Goal: Transaction & Acquisition: Download file/media

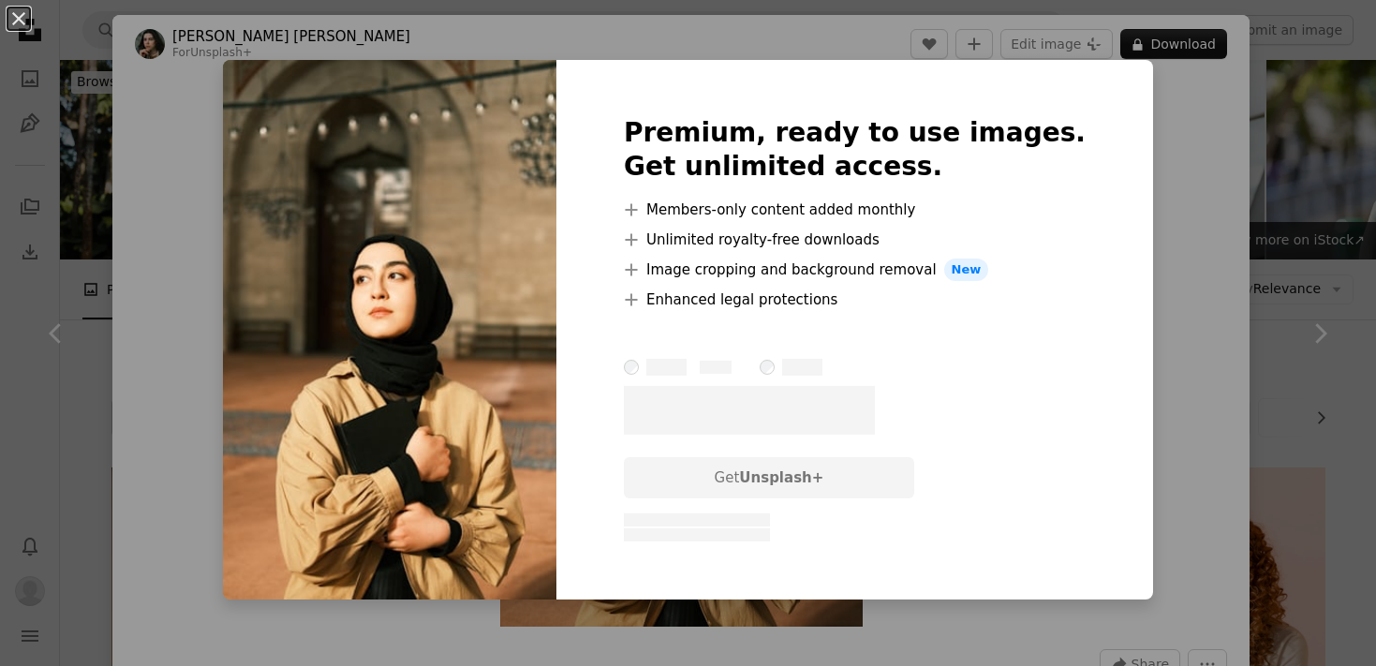
scroll to position [1720, 0]
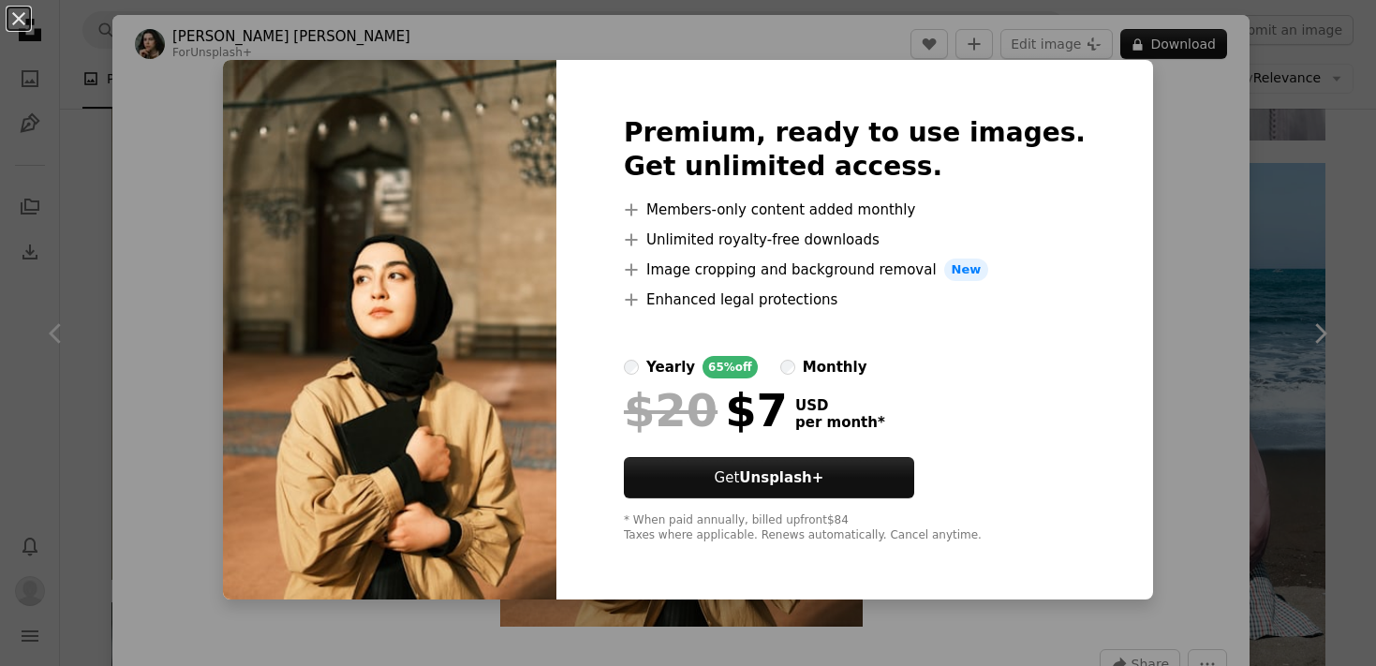
click at [1205, 193] on div "An X shape Premium, ready to use images. Get unlimited access. A plus sign Memb…" at bounding box center [688, 333] width 1376 height 666
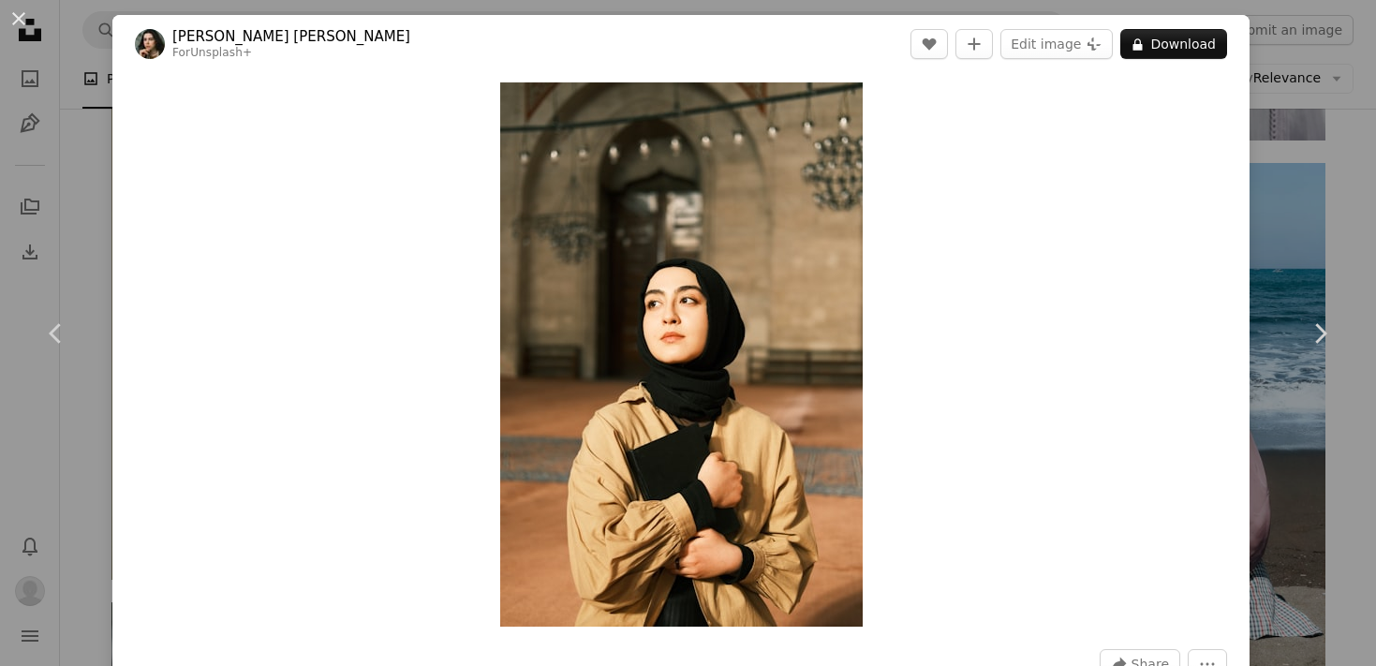
click at [1363, 155] on div "An X shape Chevron left Chevron right [PERSON_NAME] [PERSON_NAME] For Unsplash+…" at bounding box center [688, 333] width 1376 height 666
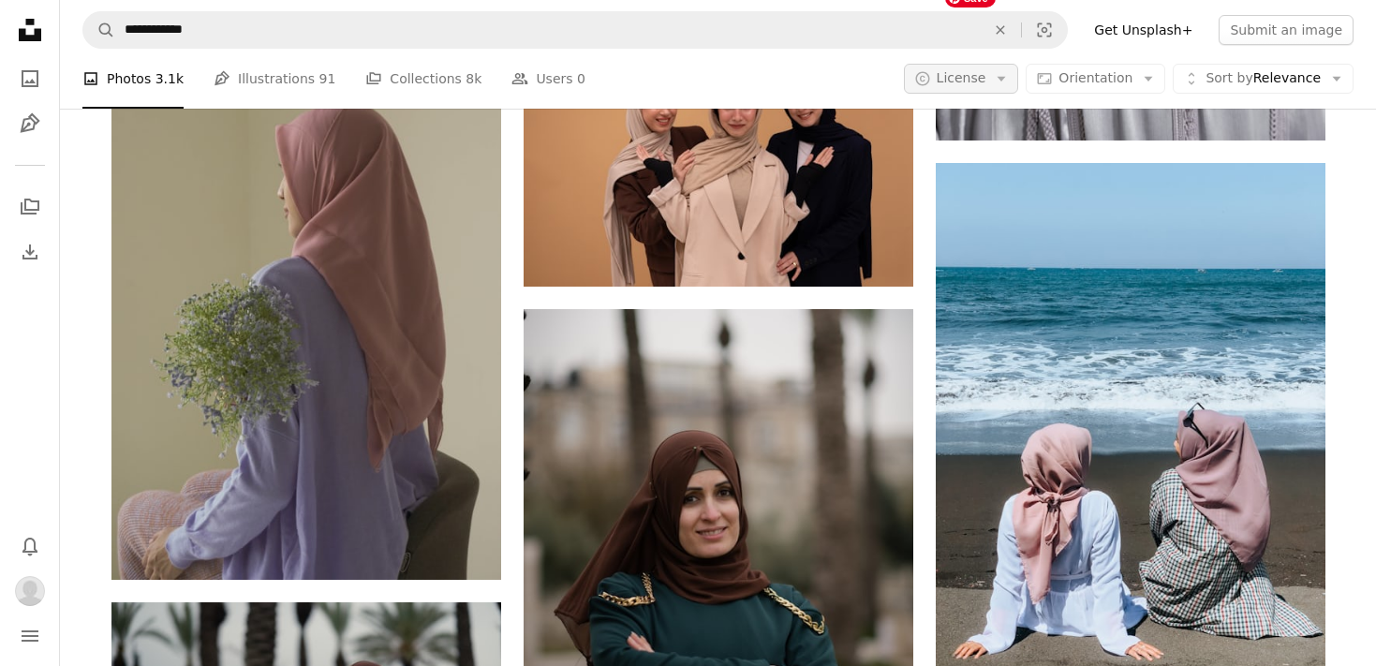
click at [987, 87] on span "License" at bounding box center [962, 78] width 50 height 19
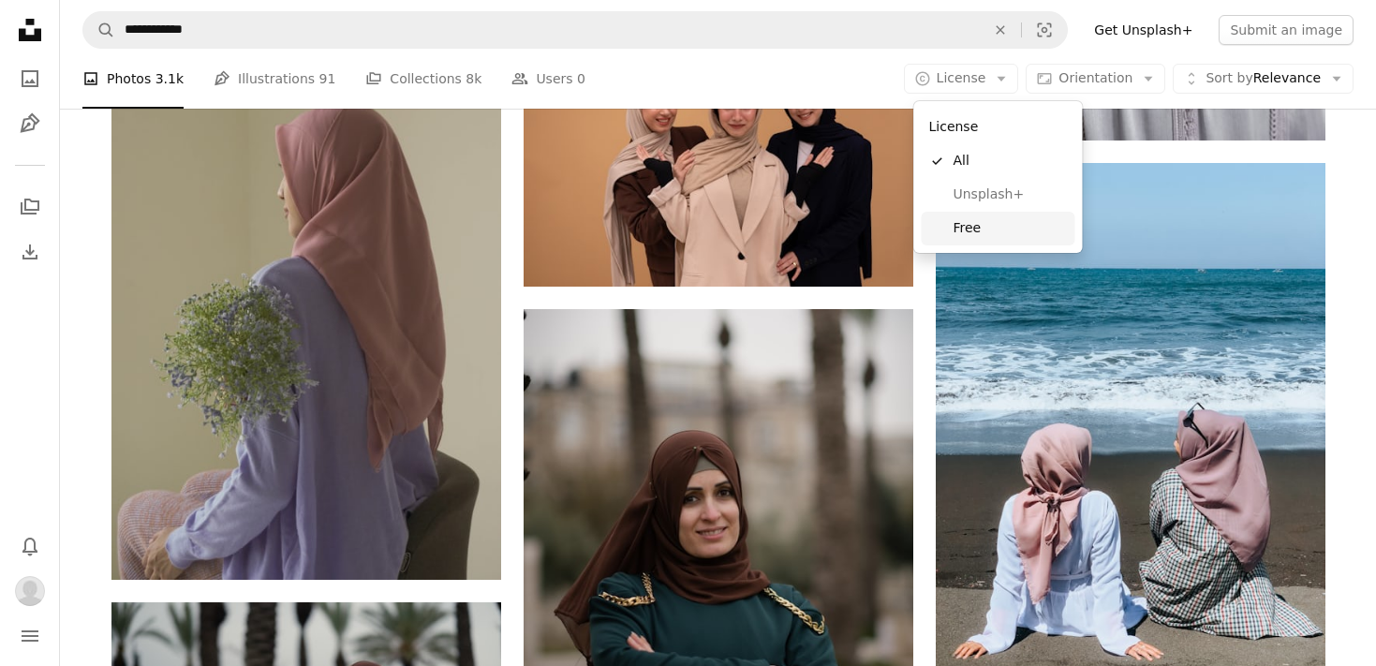
click at [988, 222] on span "Free" at bounding box center [1011, 228] width 114 height 19
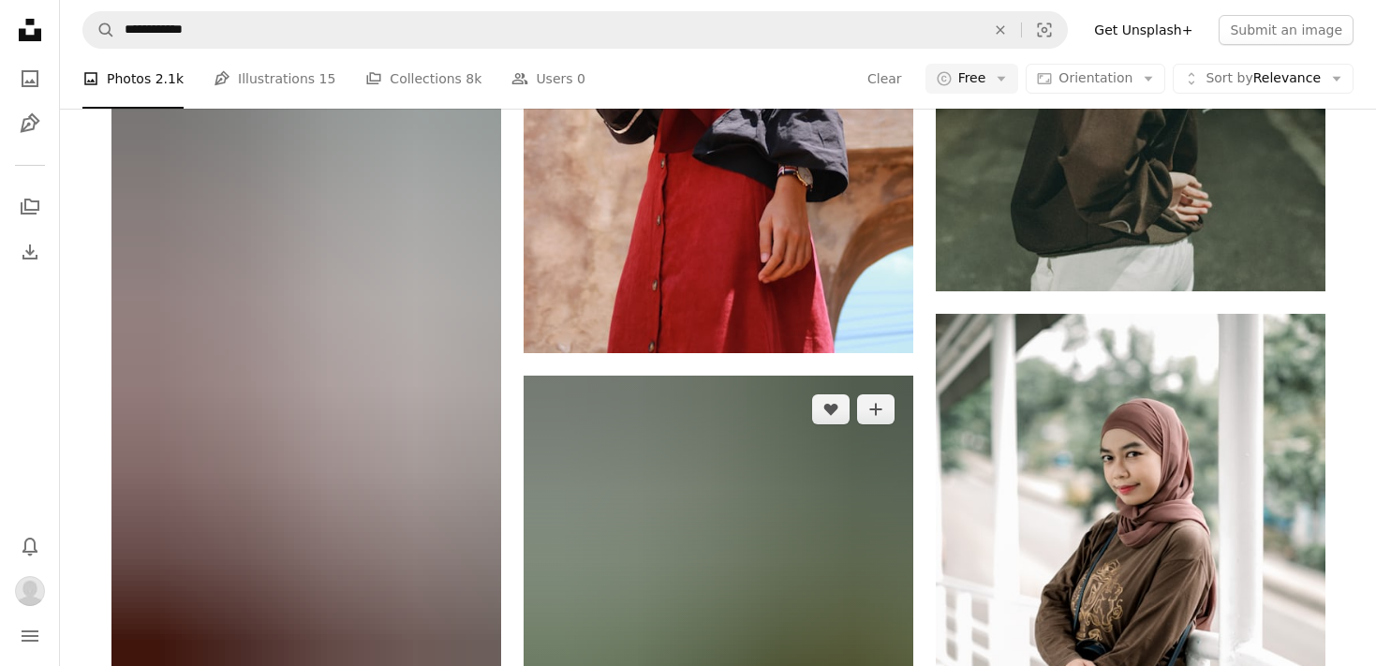
scroll to position [6350, 0]
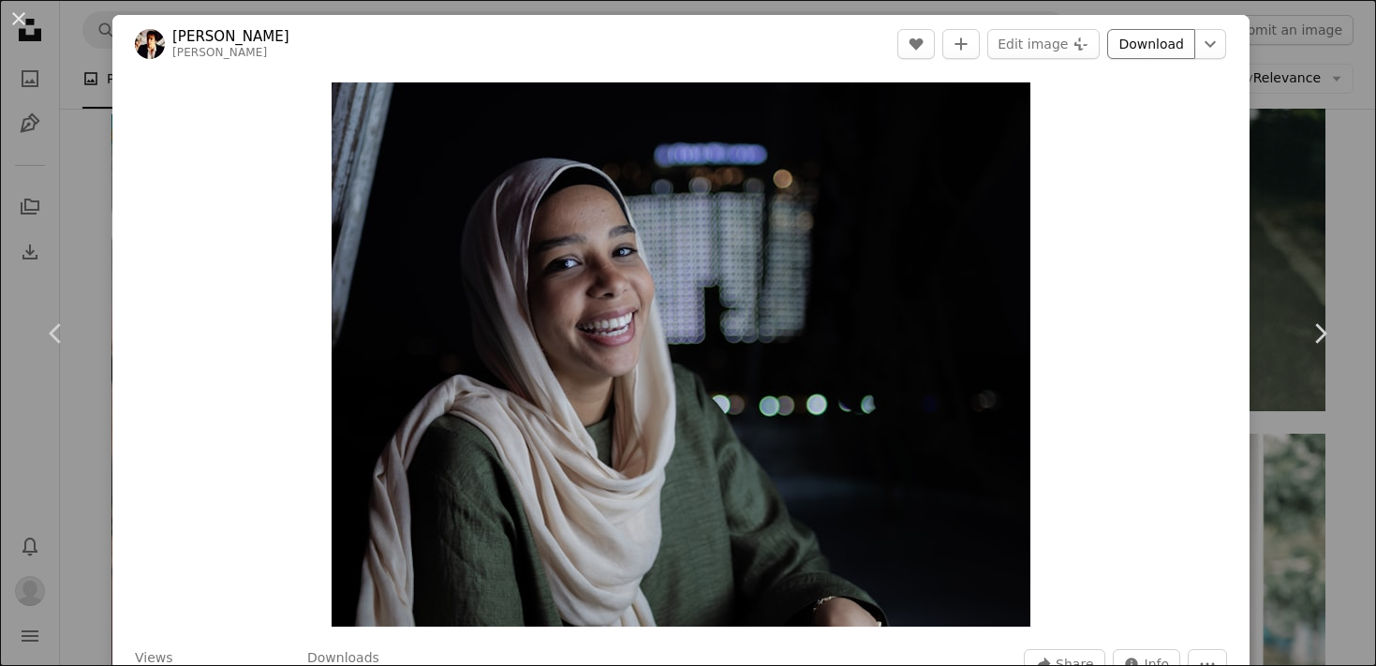
click at [1168, 47] on link "Download" at bounding box center [1151, 44] width 88 height 30
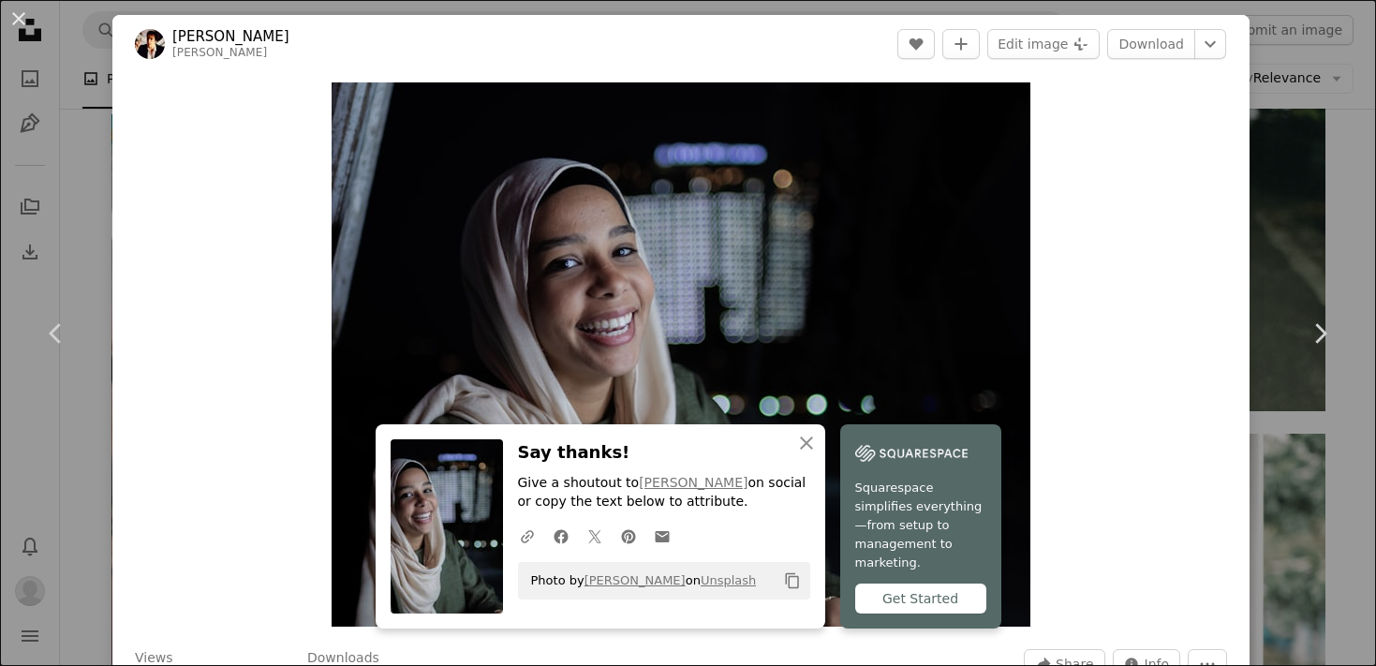
click at [72, 217] on div "An X shape Chevron left Chevron right [PERSON_NAME] lisa_marie_theck A heart A …" at bounding box center [688, 333] width 1376 height 666
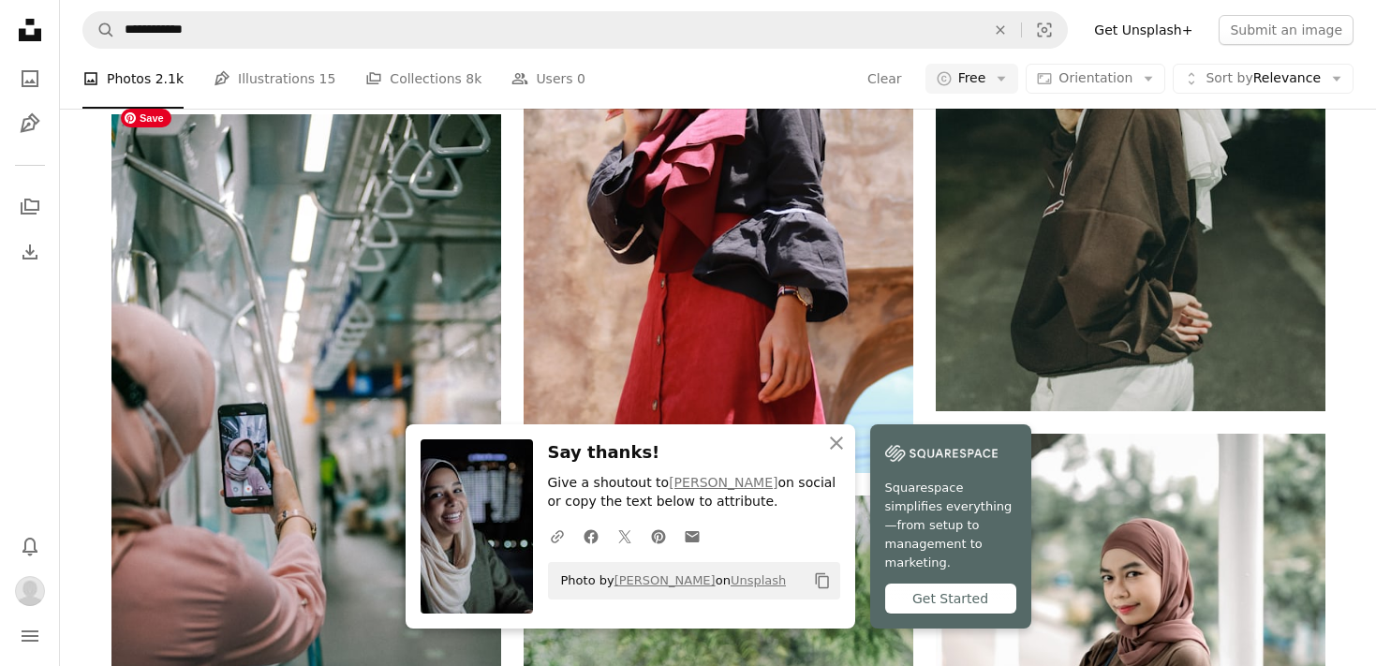
scroll to position [7105, 0]
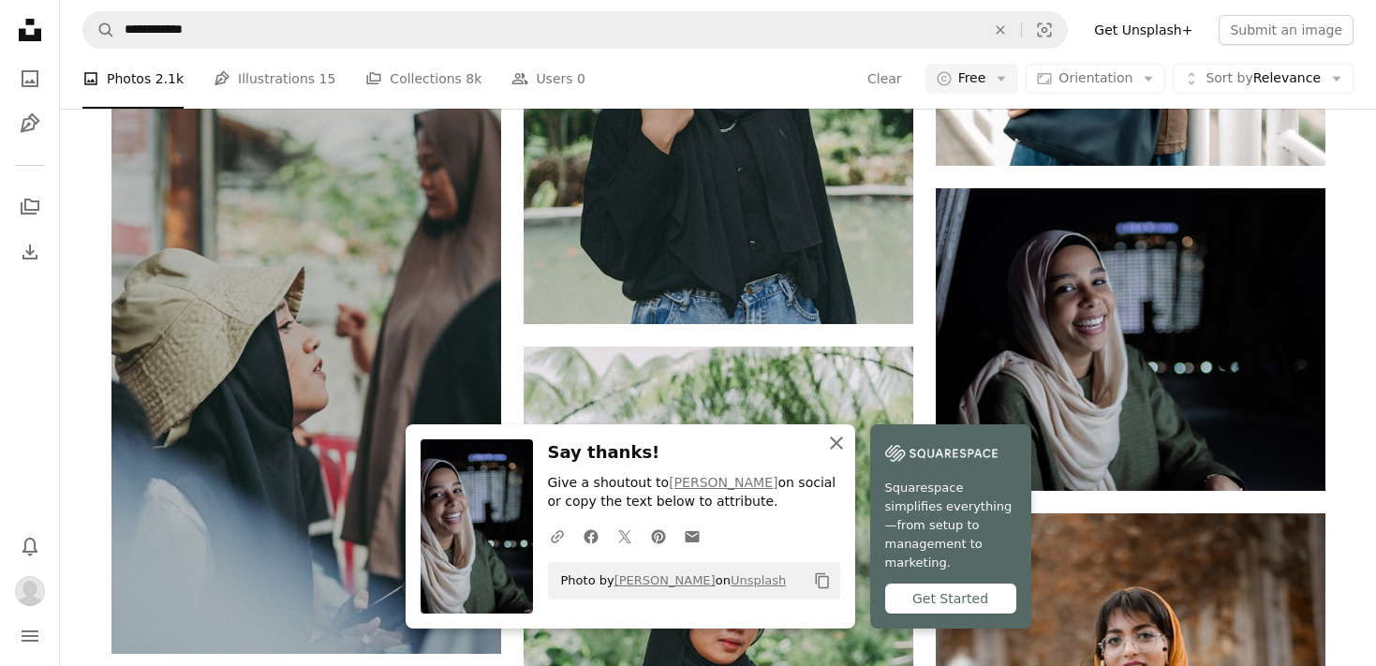
click at [848, 446] on icon "An X shape" at bounding box center [836, 443] width 22 height 22
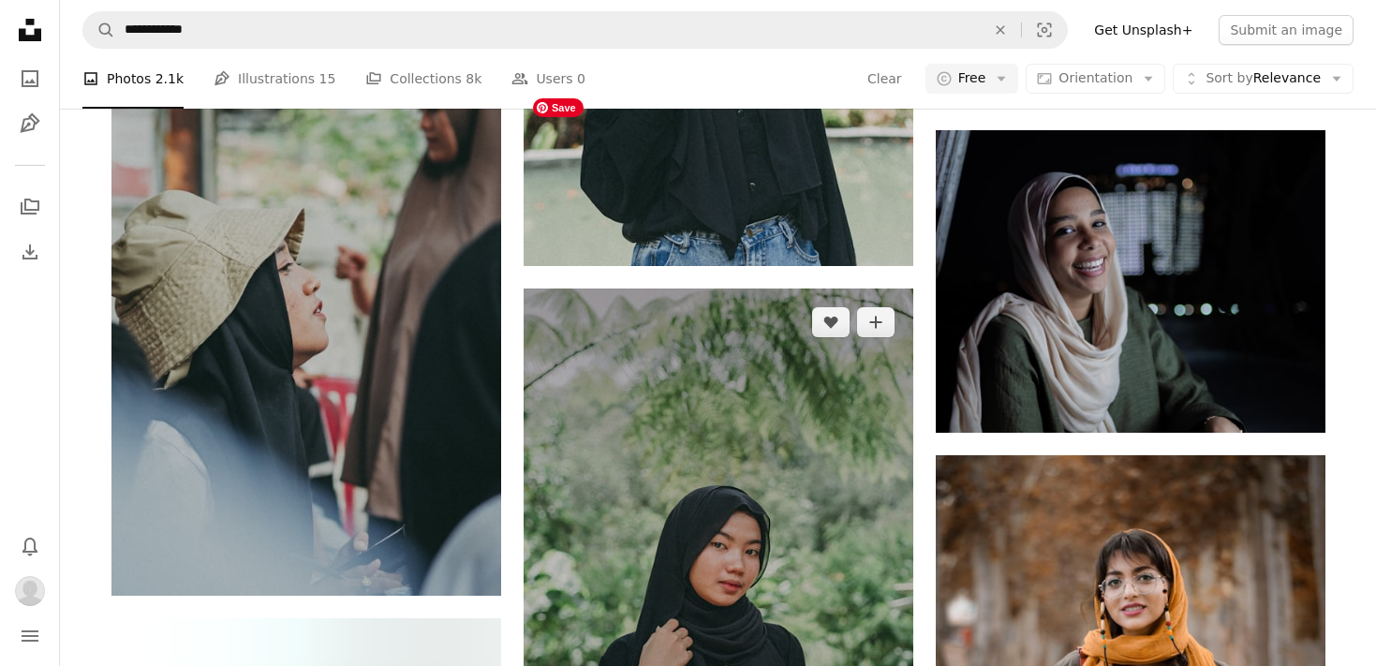
scroll to position [7156, 0]
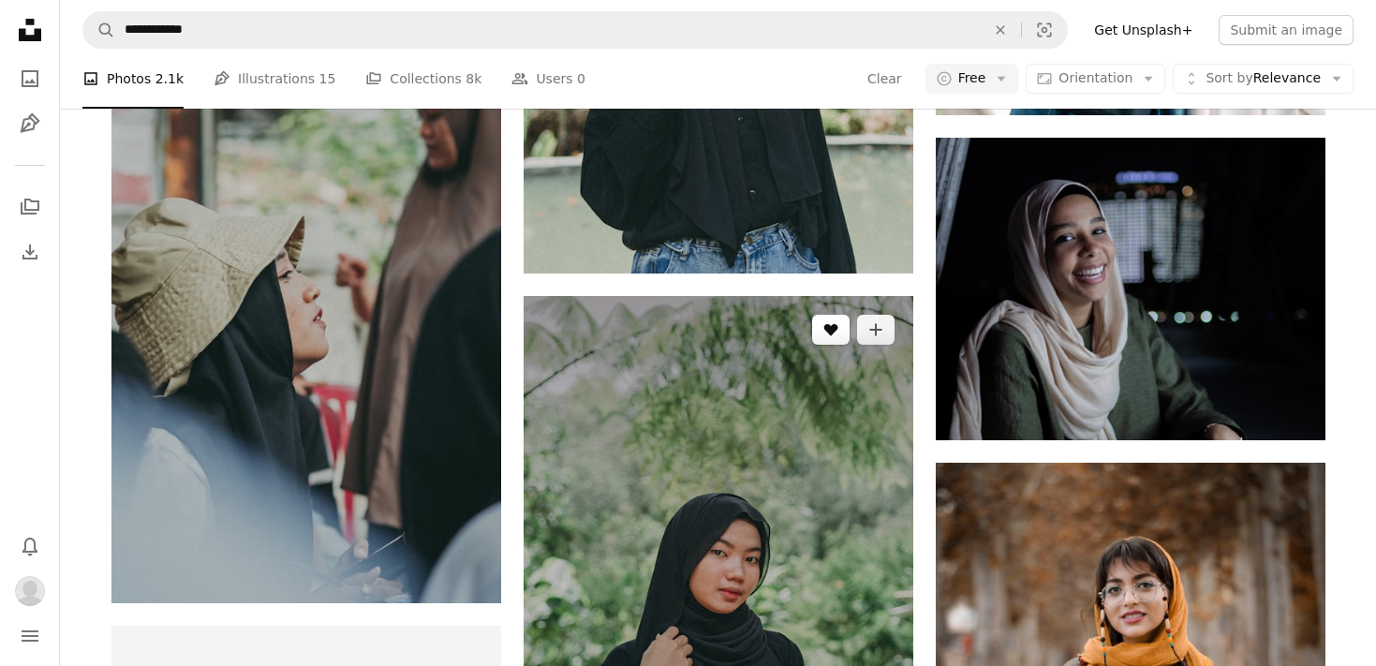
click at [829, 322] on icon "A heart" at bounding box center [831, 329] width 15 height 15
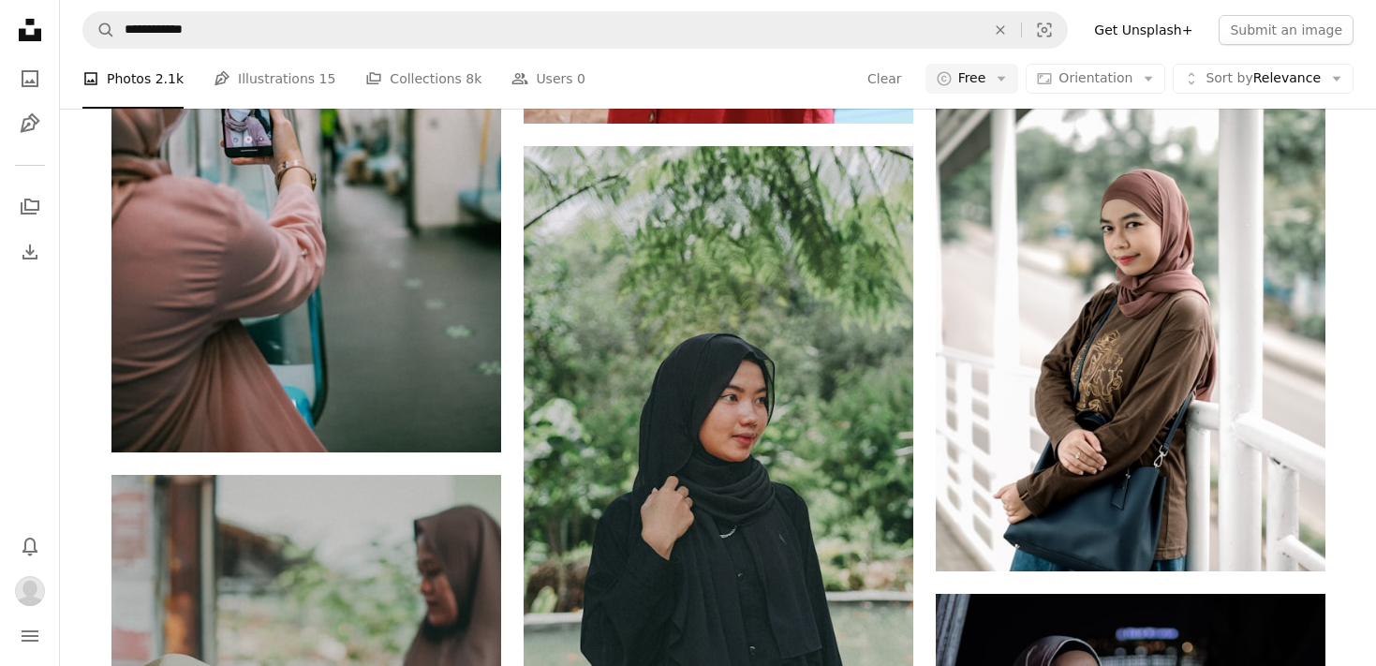
scroll to position [6466, 0]
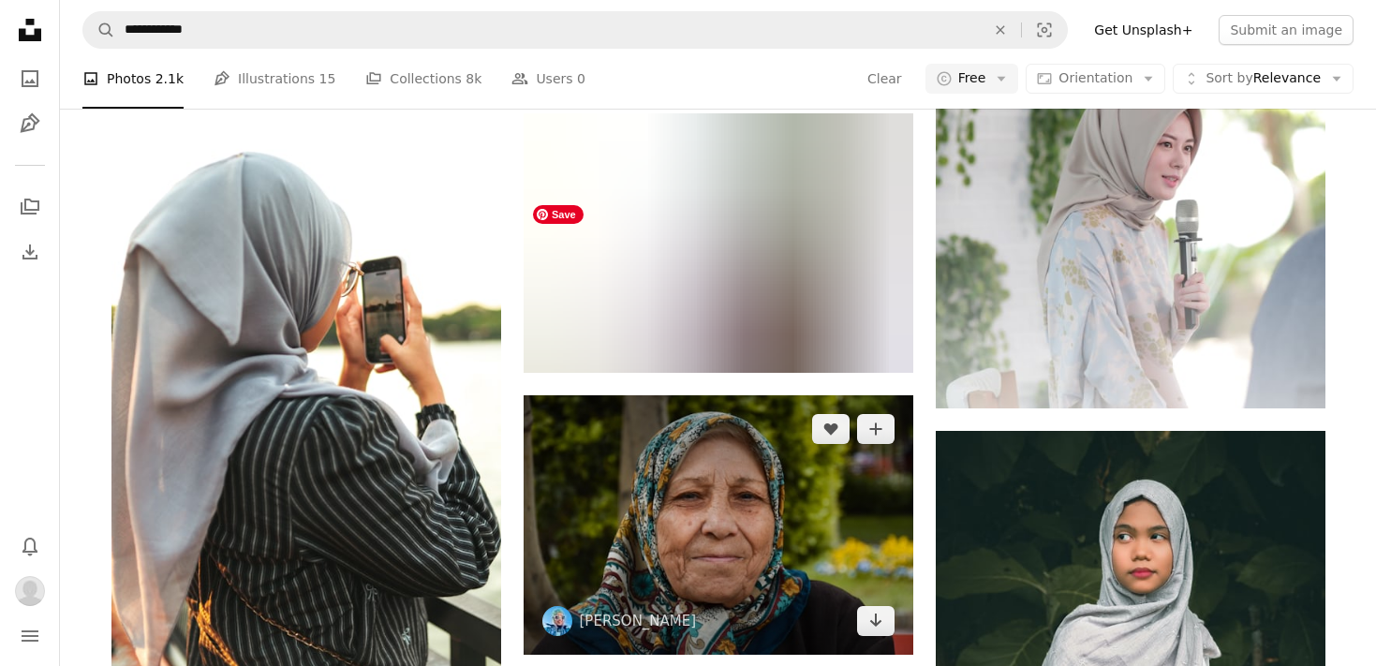
scroll to position [11635, 0]
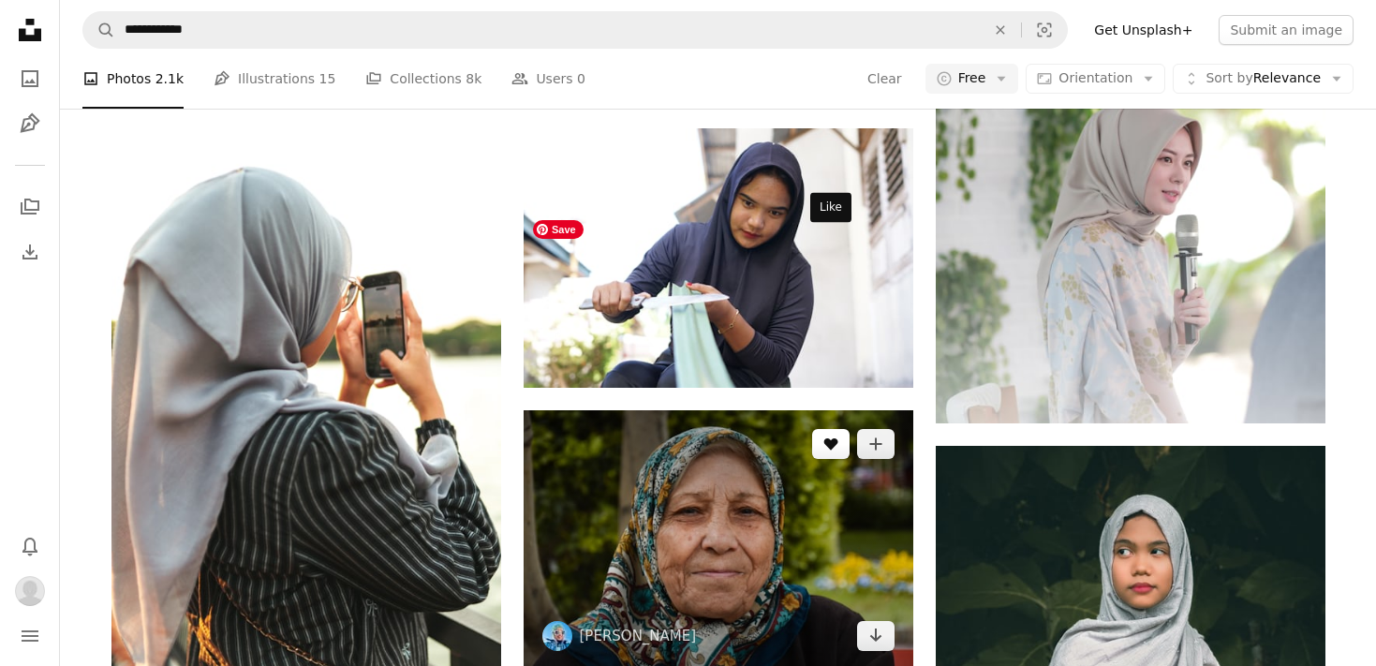
click at [813, 429] on button "A heart" at bounding box center [830, 444] width 37 height 30
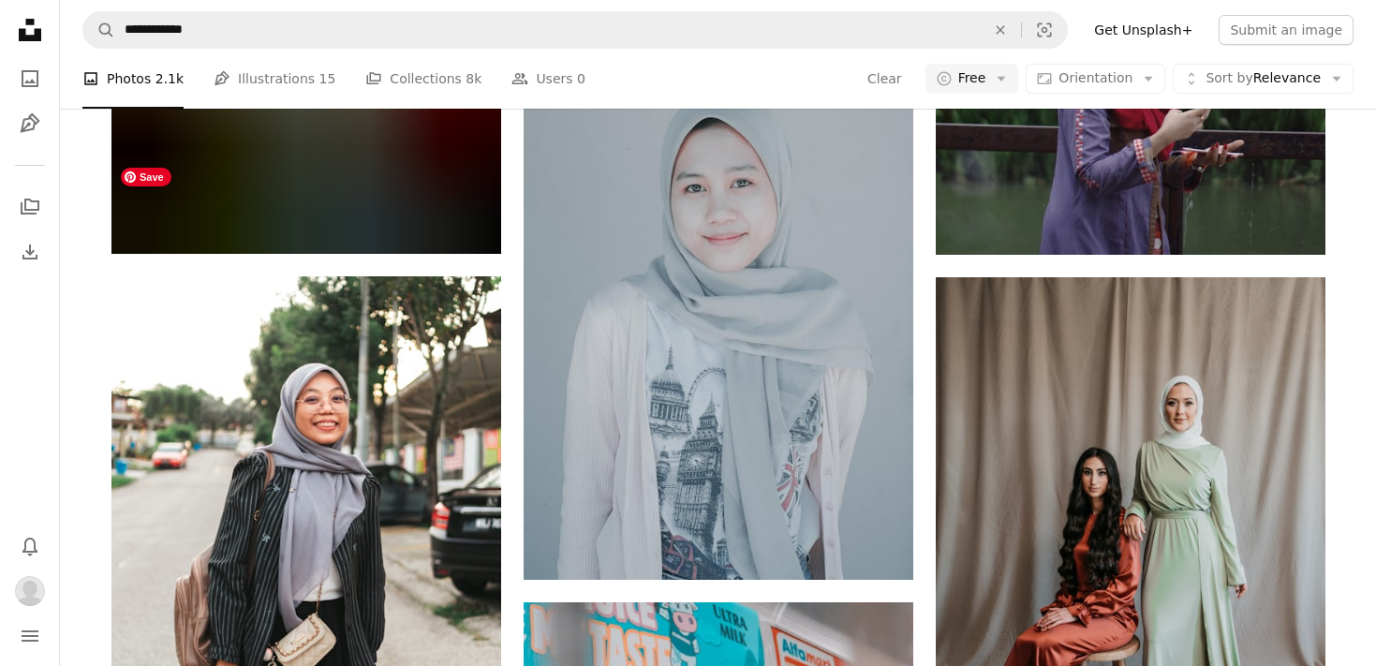
scroll to position [16232, 0]
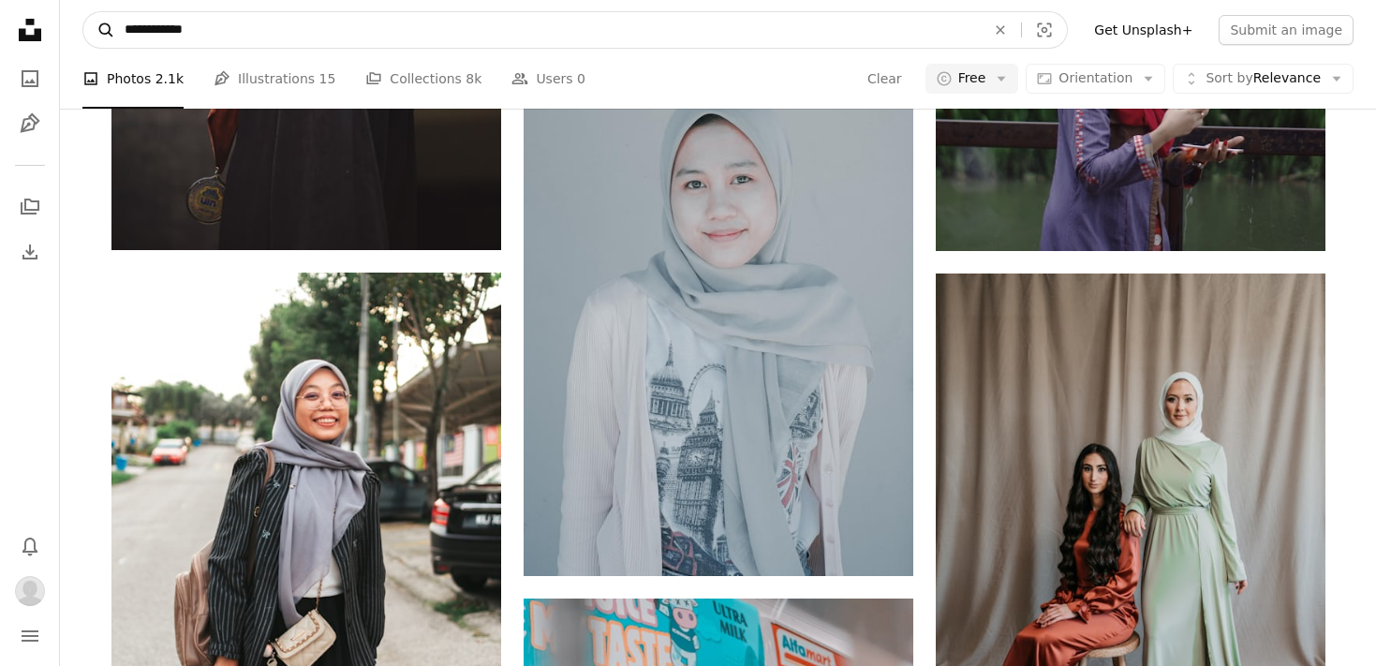
drag, startPoint x: 156, startPoint y: 31, endPoint x: 86, endPoint y: 29, distance: 70.3
click at [86, 29] on form "**********" at bounding box center [575, 29] width 986 height 37
type input "**********"
click button "A magnifying glass" at bounding box center [99, 30] width 32 height 36
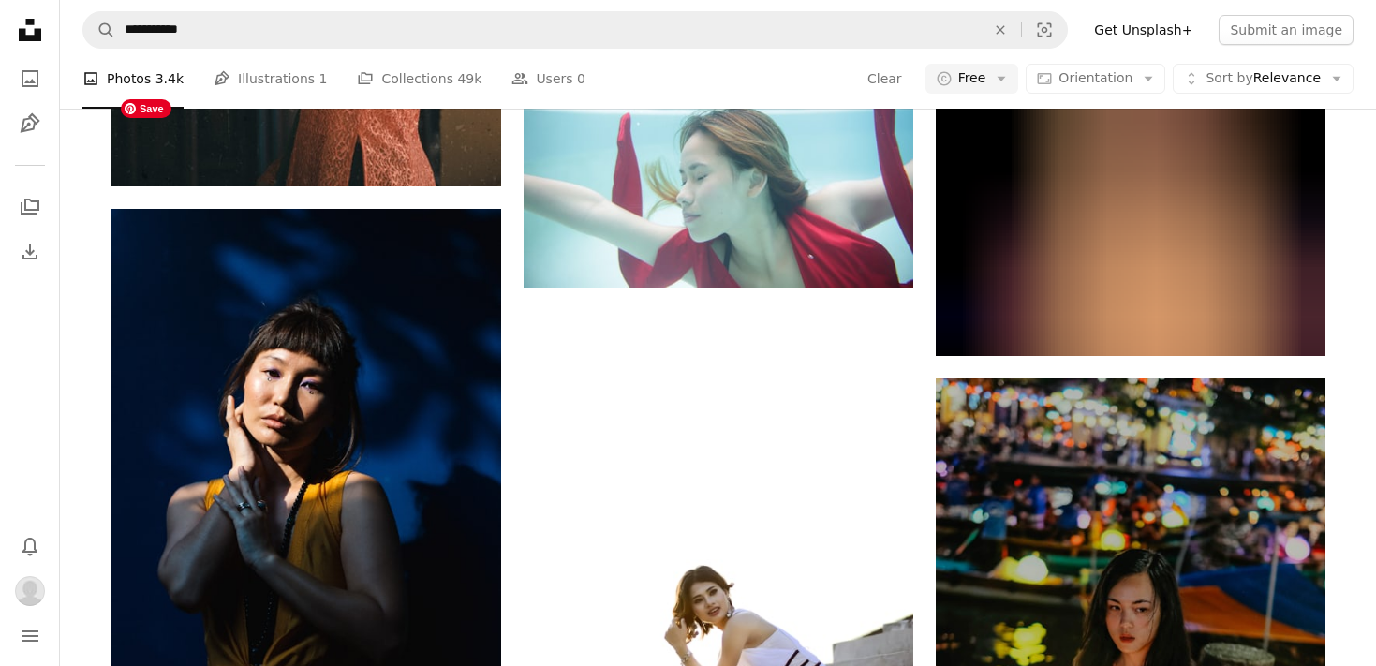
scroll to position [5862, 0]
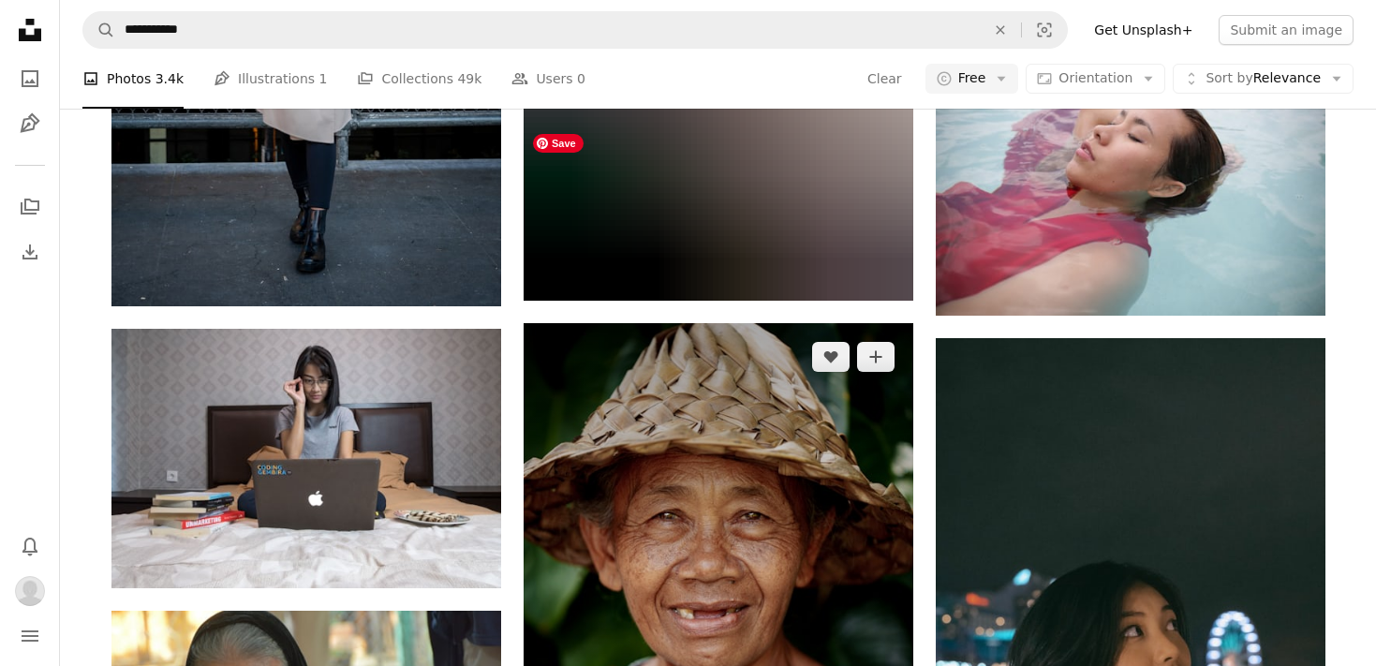
scroll to position [11541, 0]
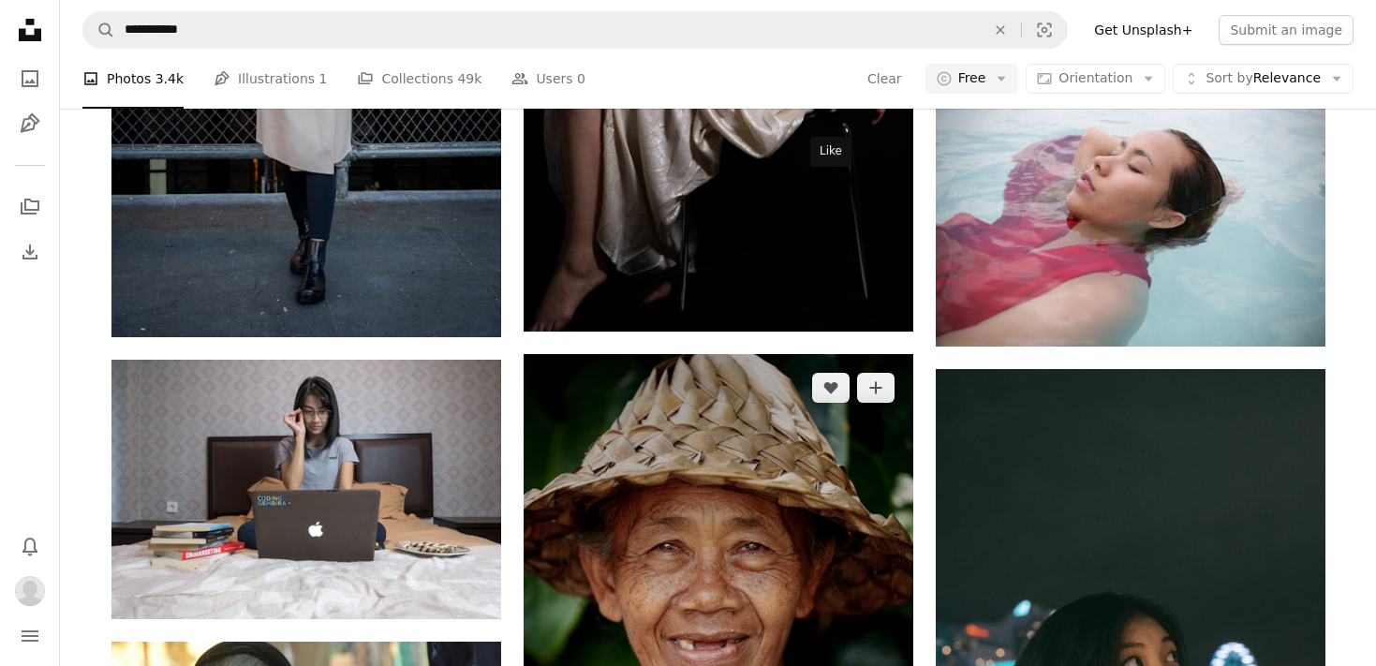
drag, startPoint x: 825, startPoint y: 189, endPoint x: 799, endPoint y: 203, distance: 29.8
click at [825, 382] on icon "Like" at bounding box center [831, 388] width 14 height 12
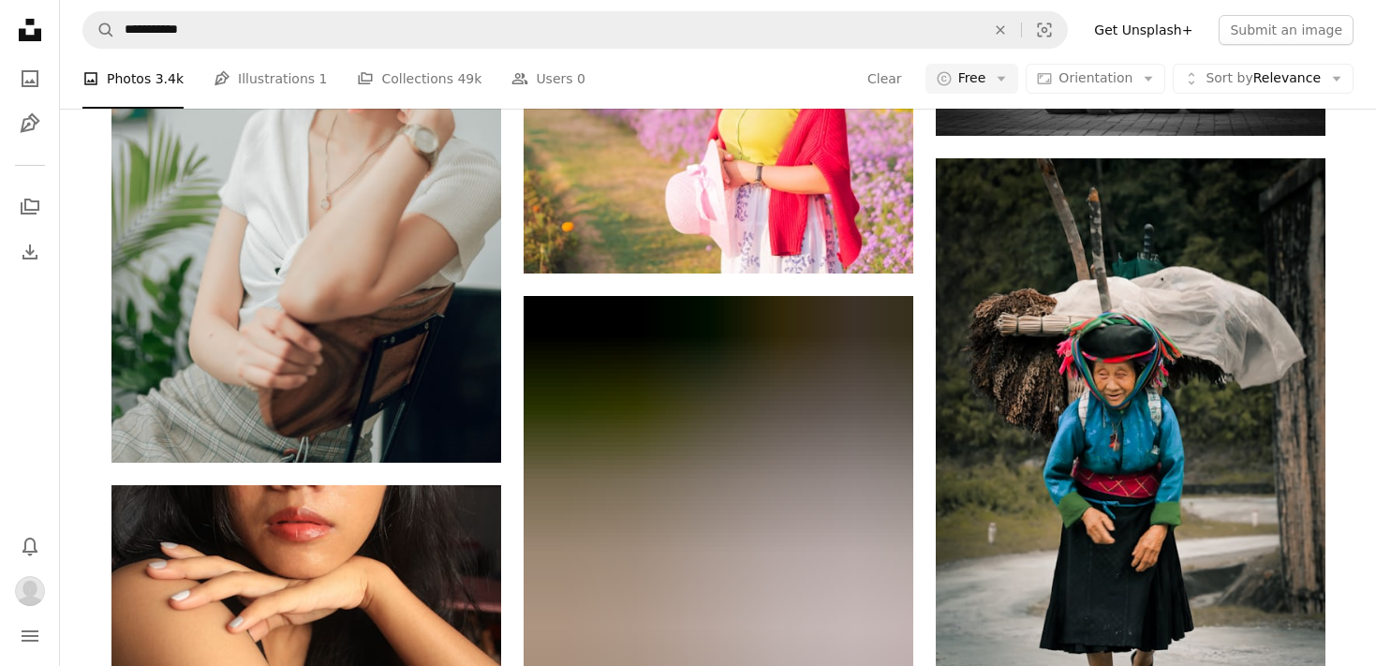
scroll to position [22481, 0]
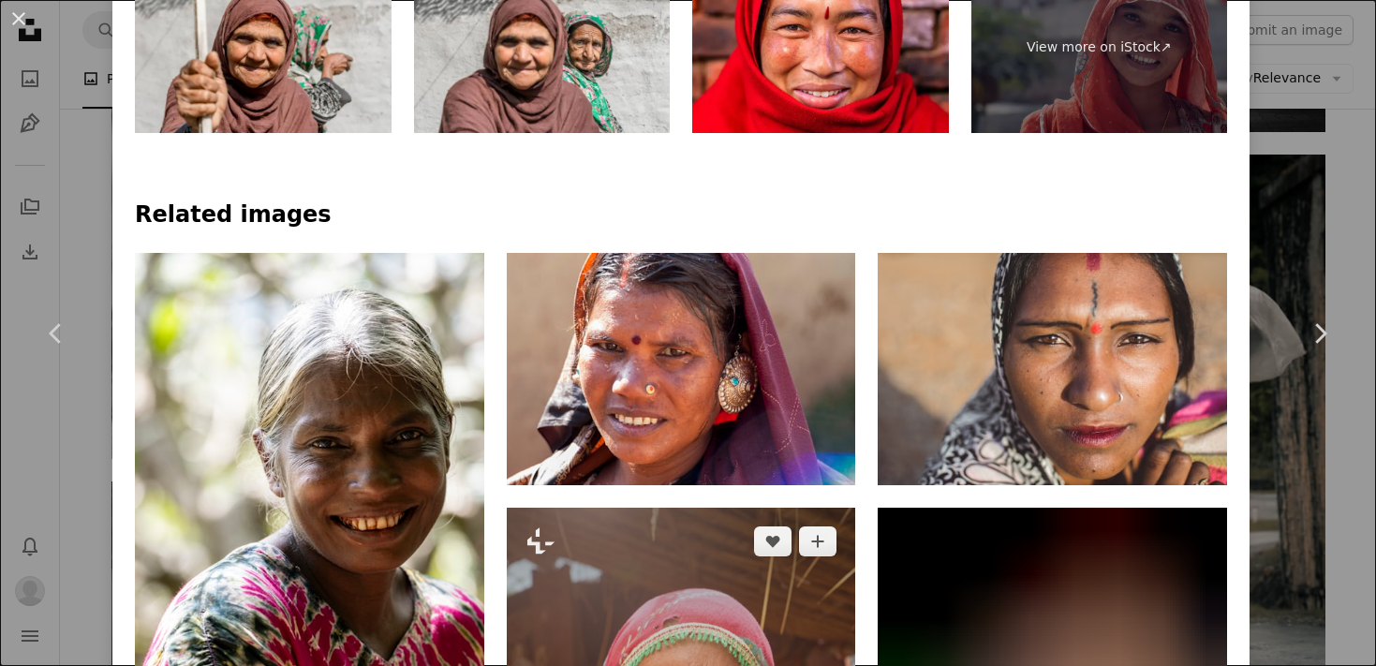
scroll to position [1051, 0]
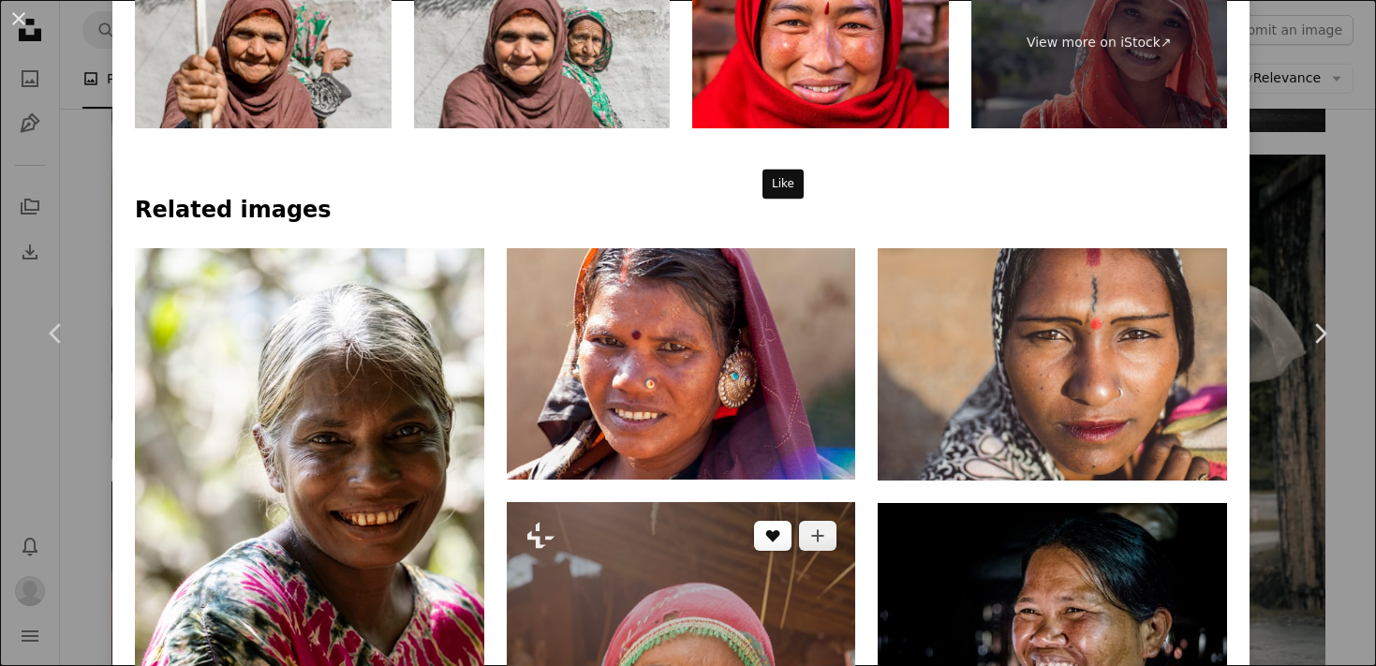
click at [785, 521] on button "A heart" at bounding box center [772, 536] width 37 height 30
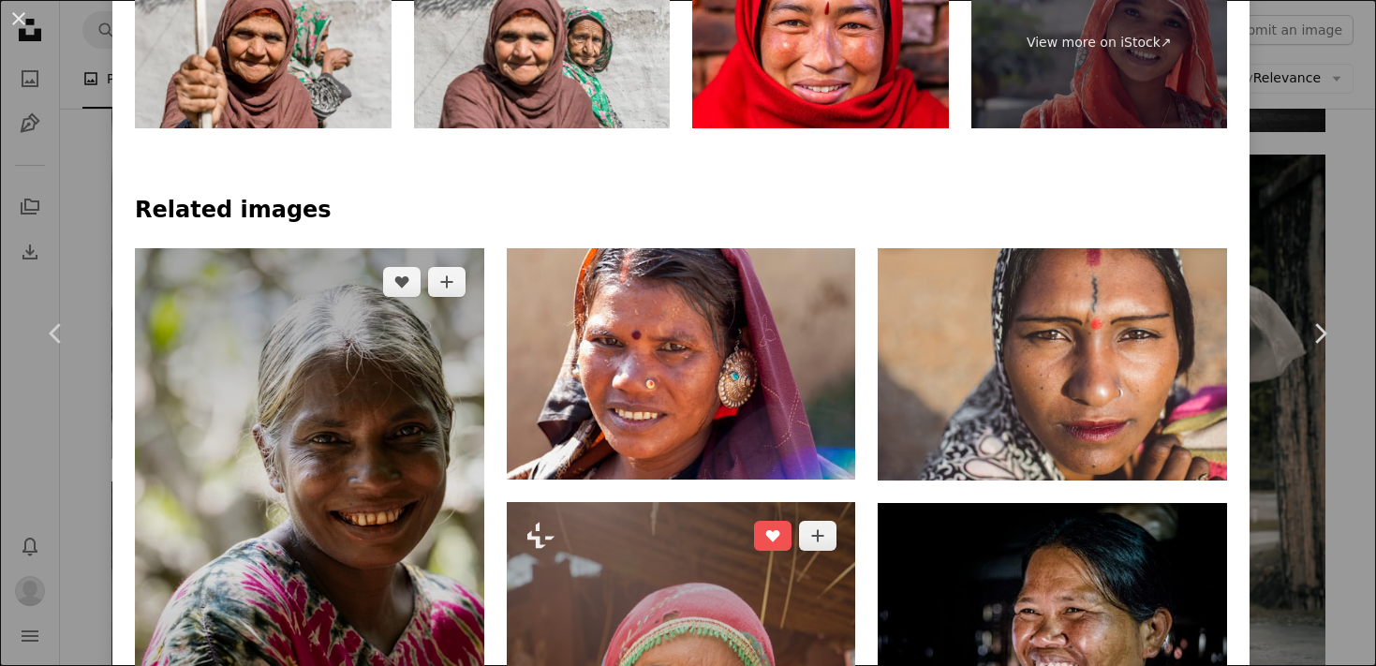
scroll to position [826, 0]
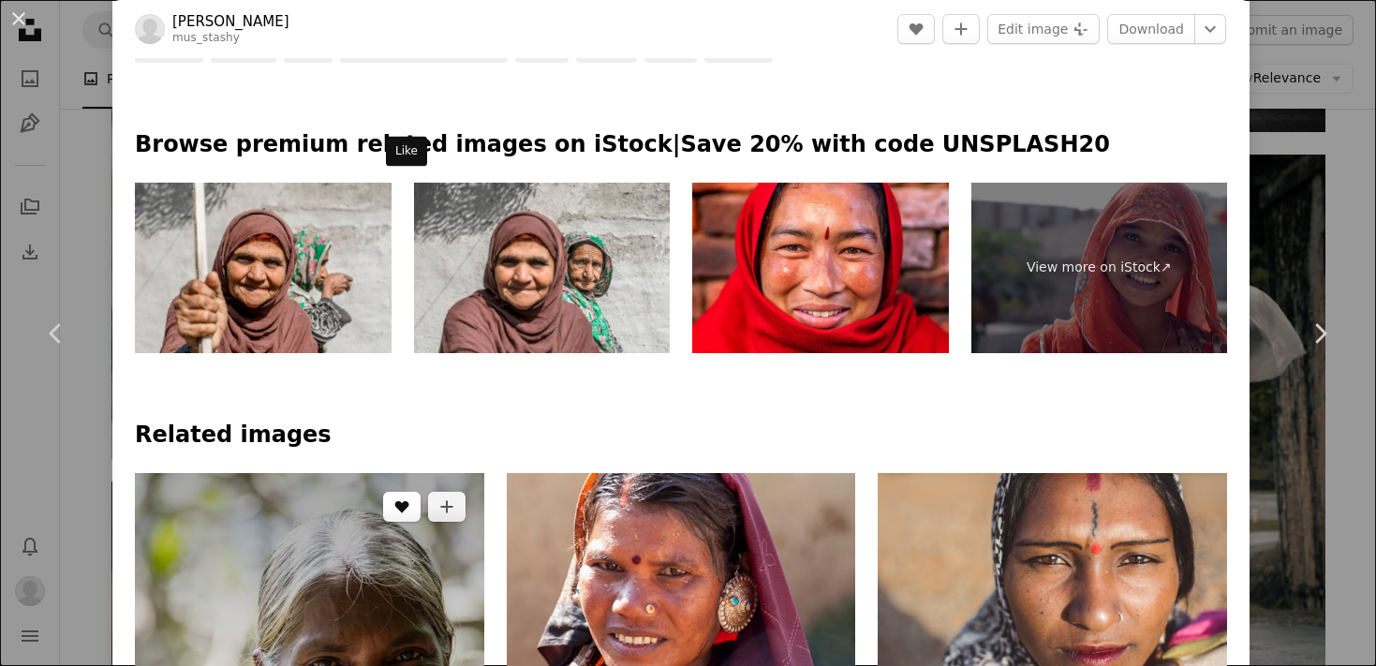
click at [415, 492] on button "A heart" at bounding box center [401, 507] width 37 height 30
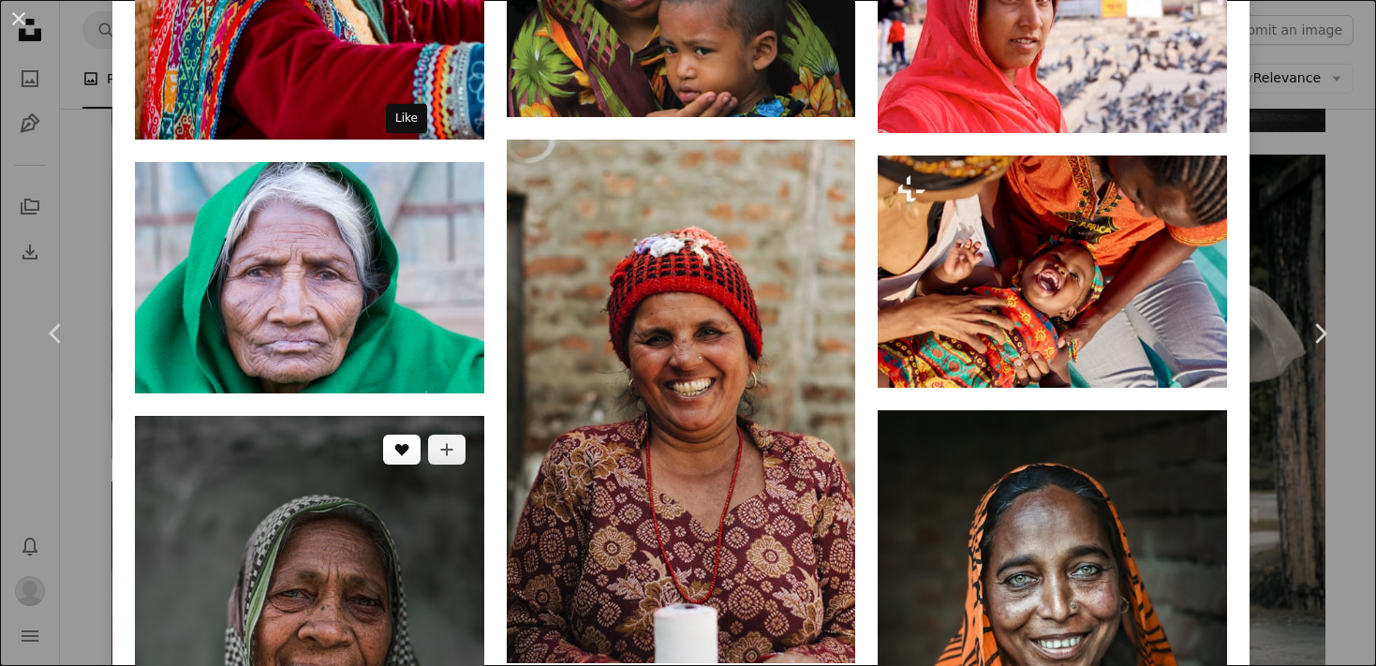
click at [407, 444] on icon "Like" at bounding box center [401, 450] width 14 height 12
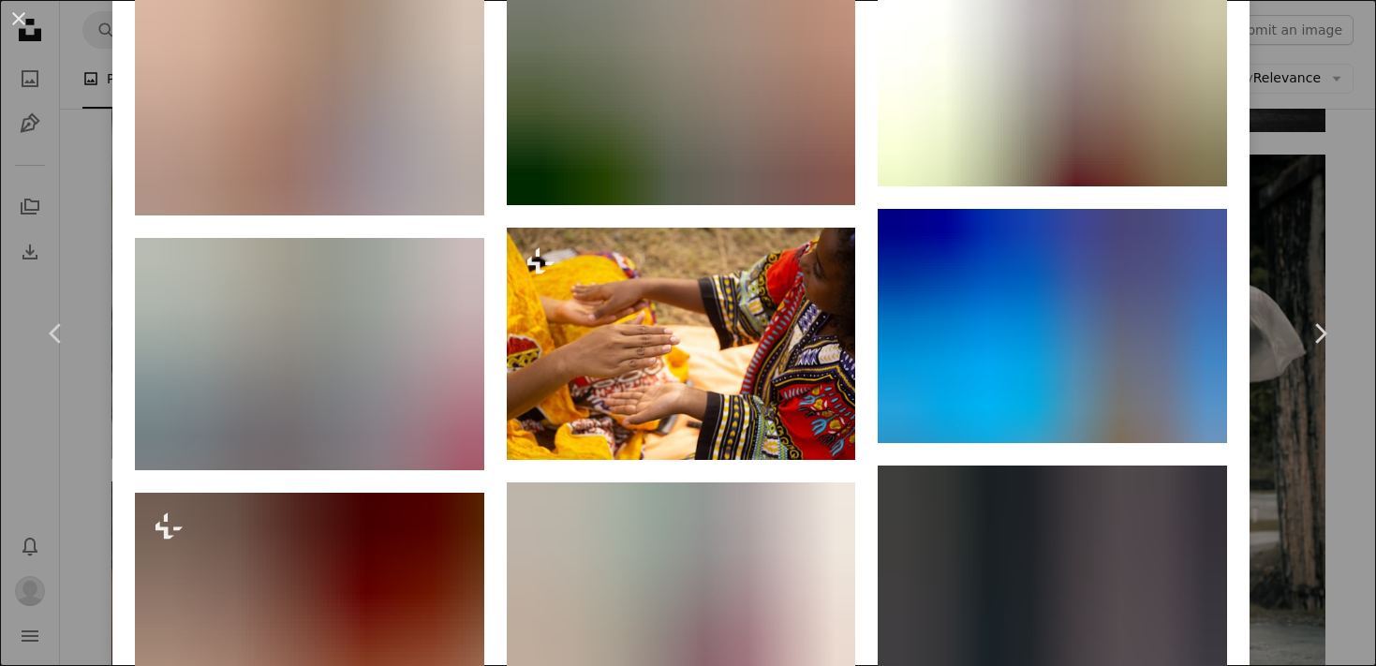
scroll to position [3879, 0]
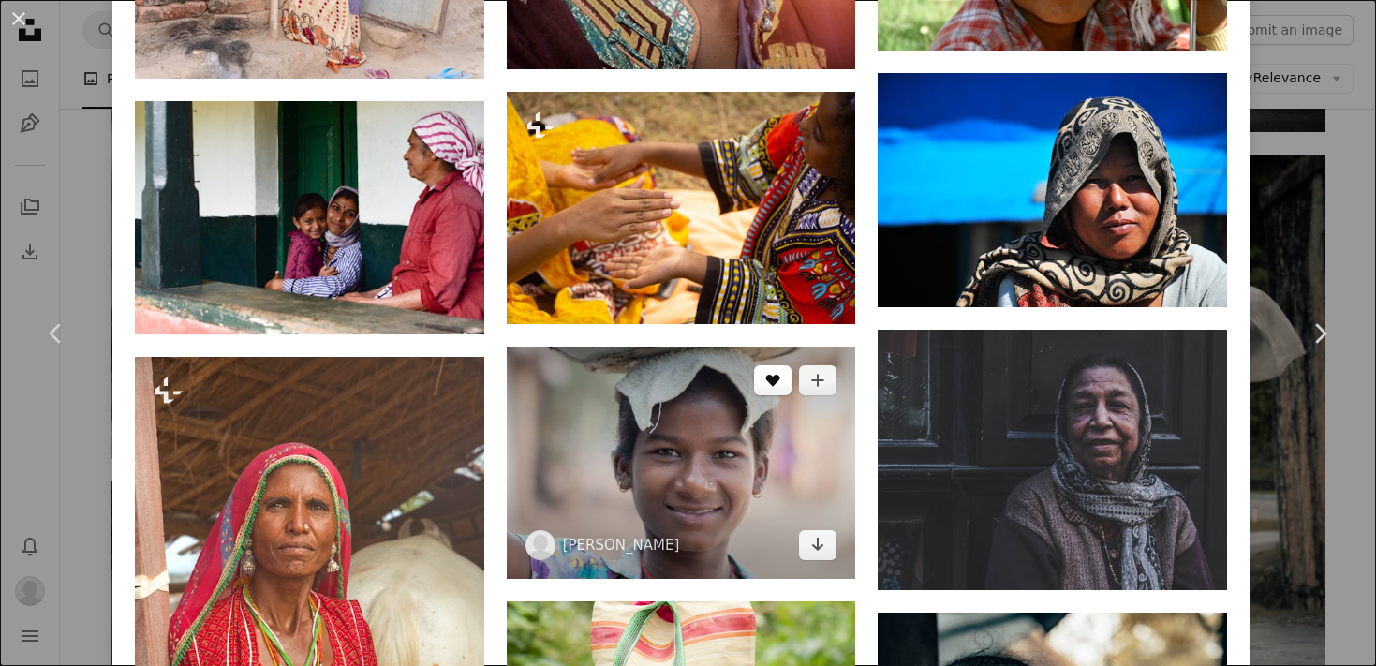
click at [780, 373] on icon "A heart" at bounding box center [772, 380] width 15 height 15
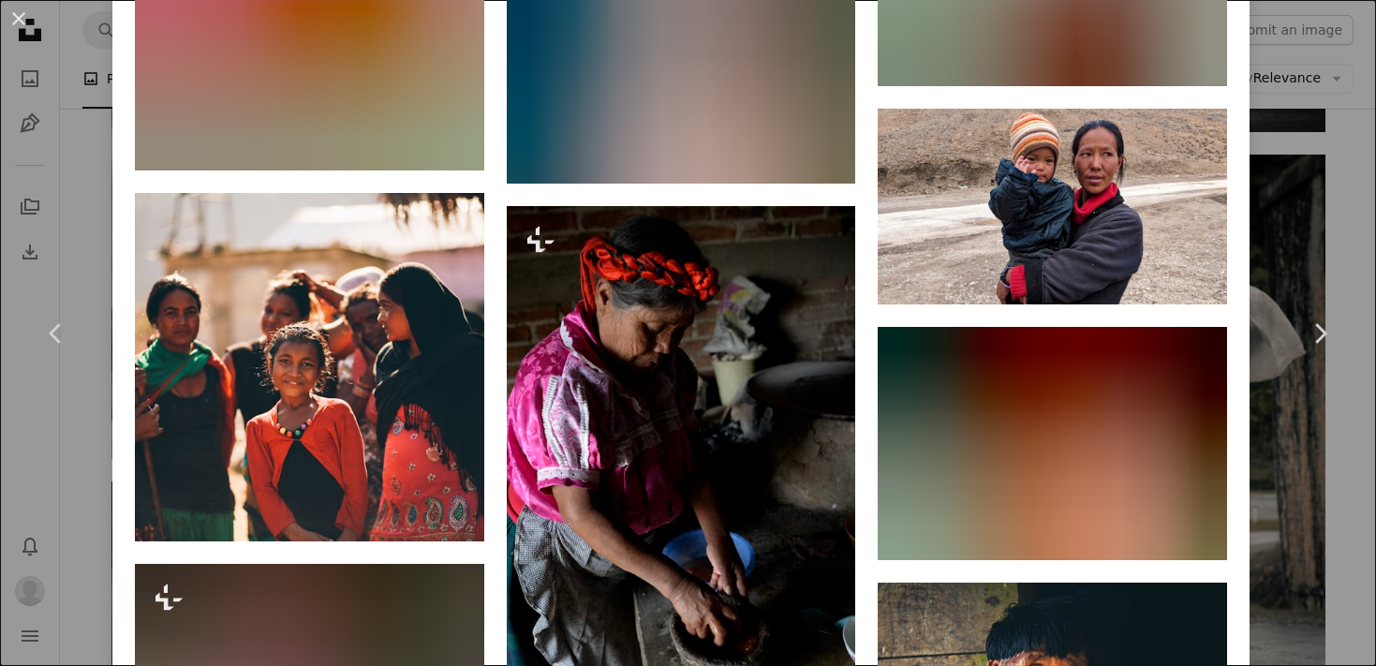
scroll to position [10820, 0]
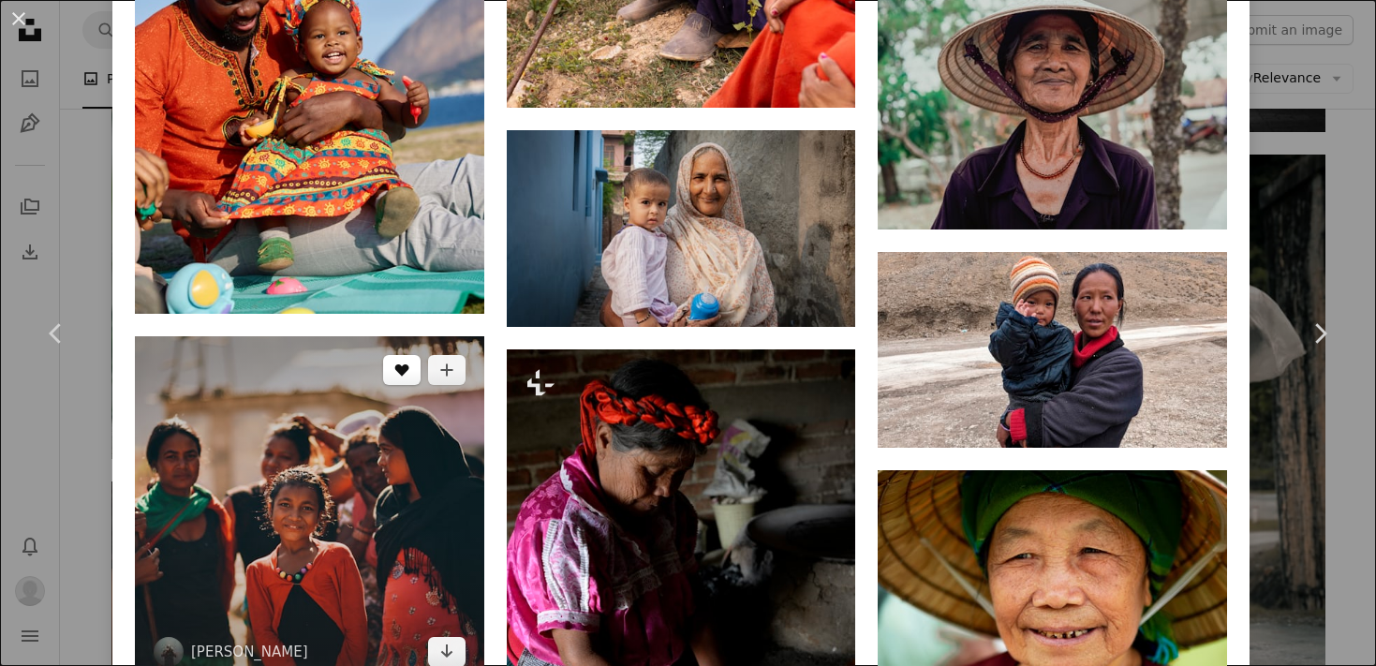
click at [409, 363] on icon "A heart" at bounding box center [401, 370] width 15 height 15
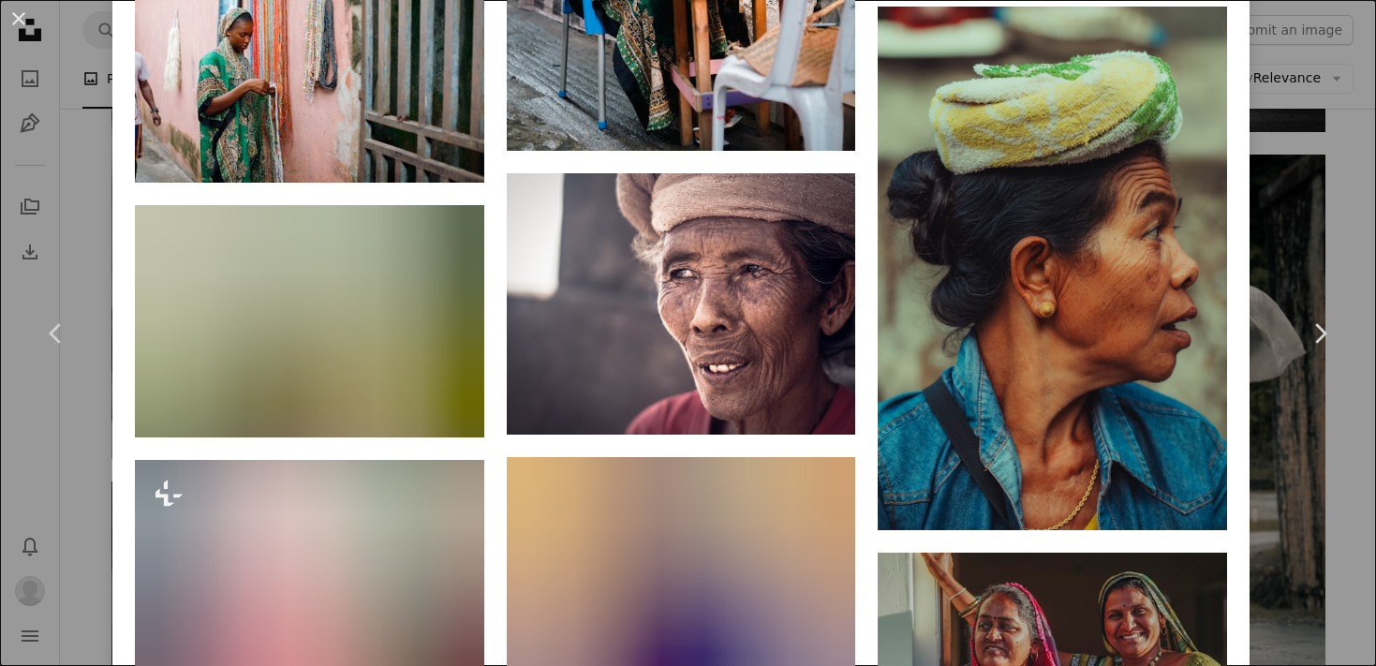
scroll to position [12875, 0]
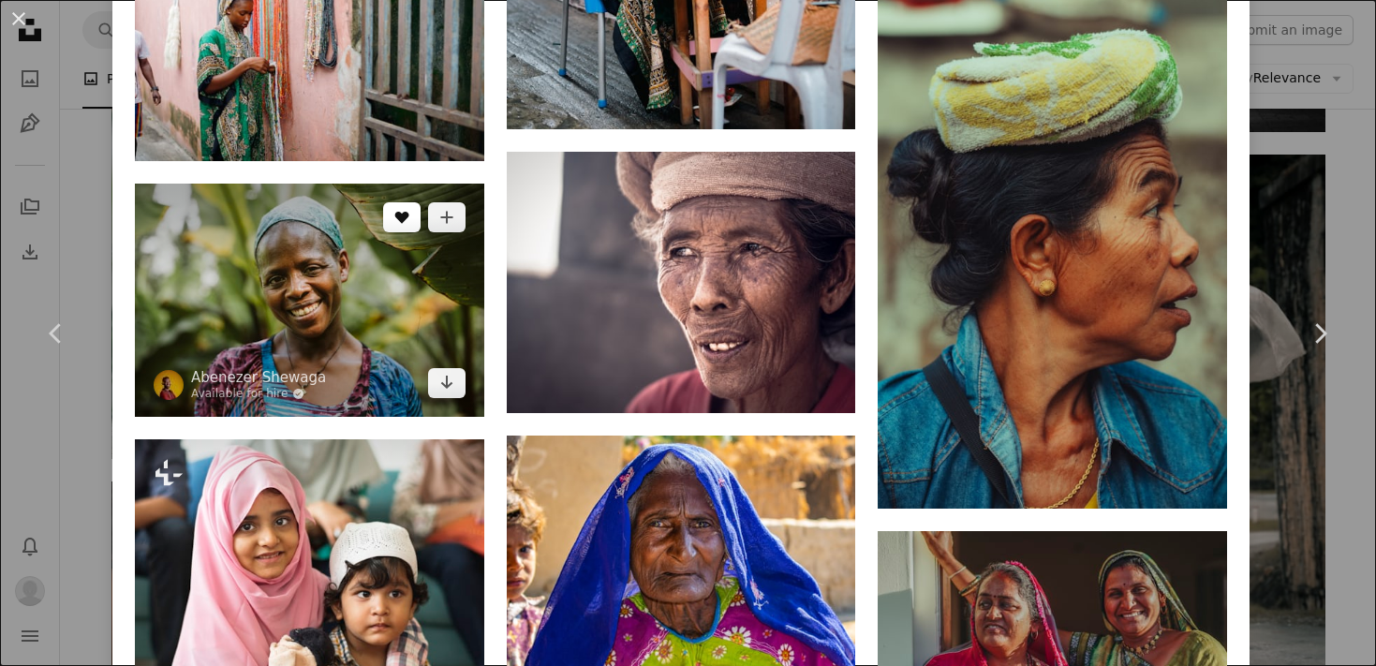
click at [405, 202] on button "A heart" at bounding box center [401, 217] width 37 height 30
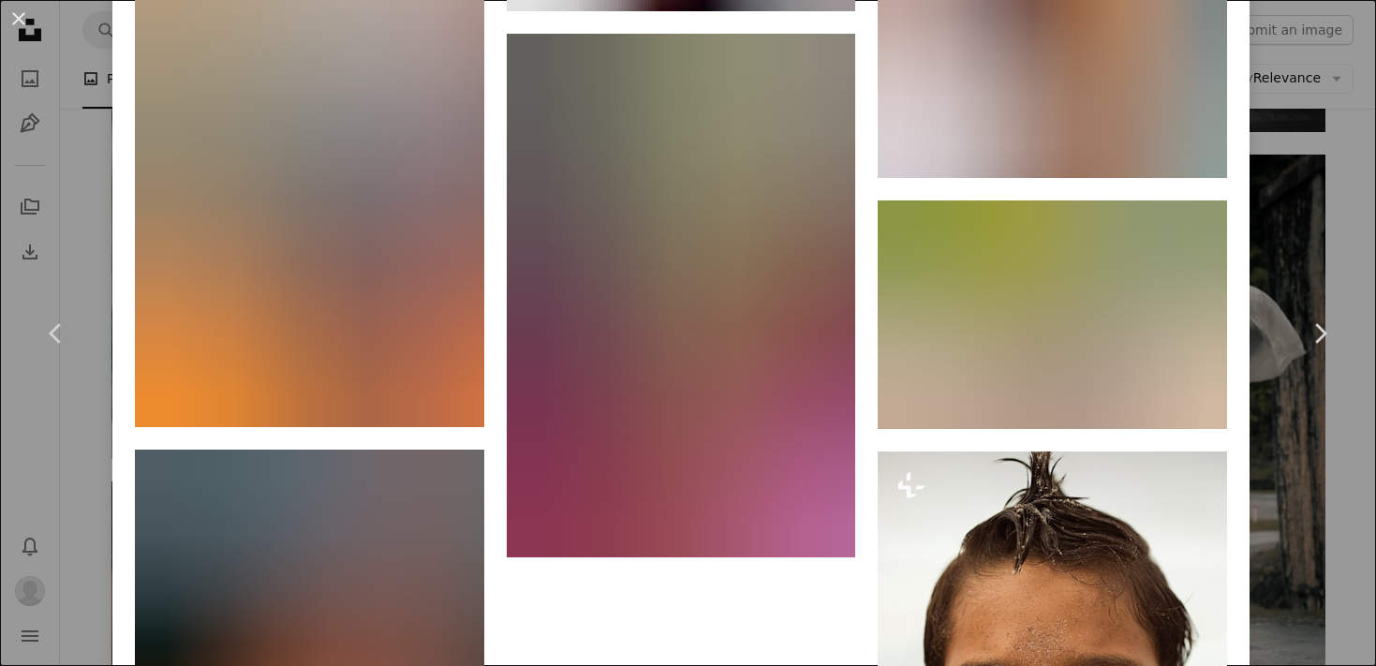
scroll to position [20609, 0]
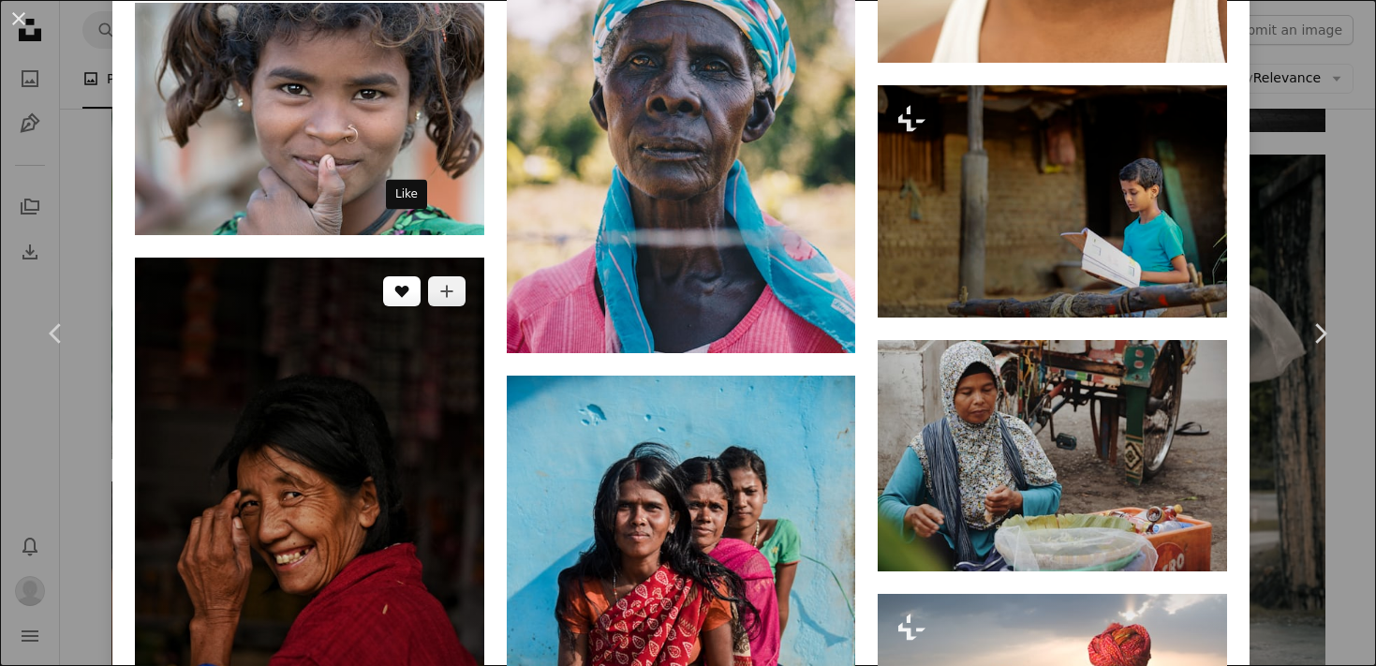
click at [404, 286] on icon "Like" at bounding box center [401, 292] width 14 height 12
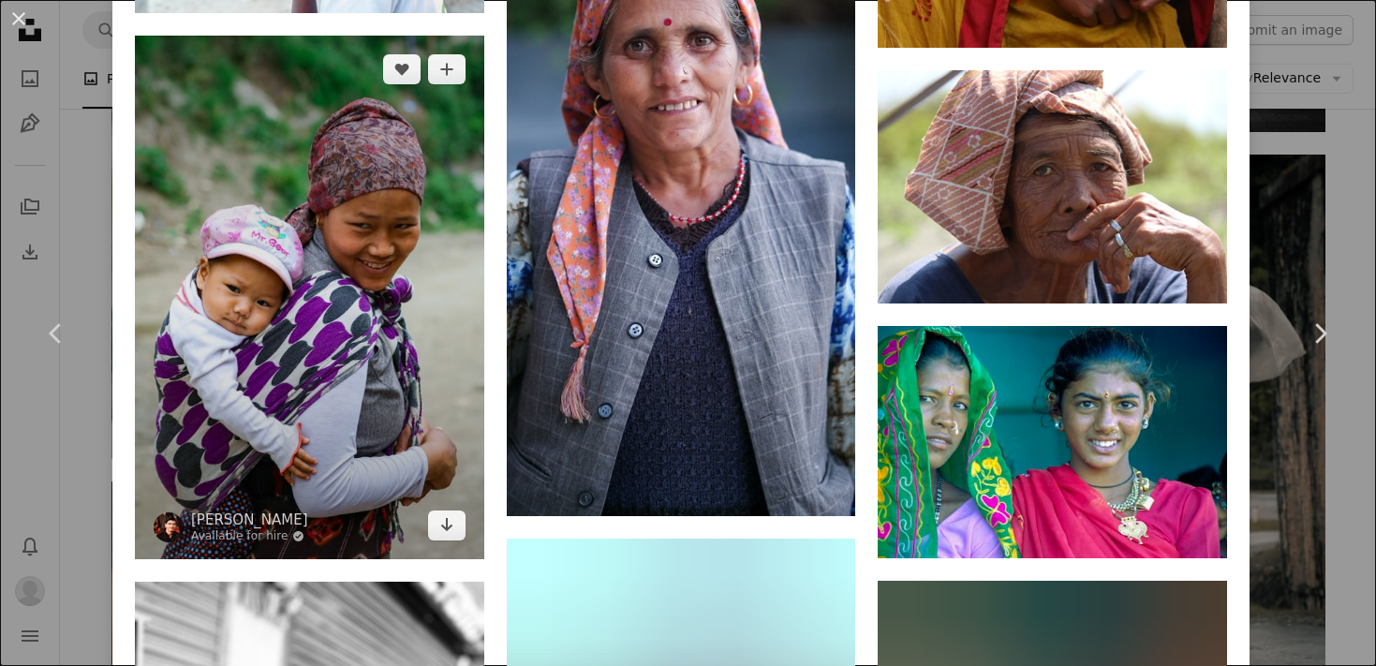
scroll to position [24119, 0]
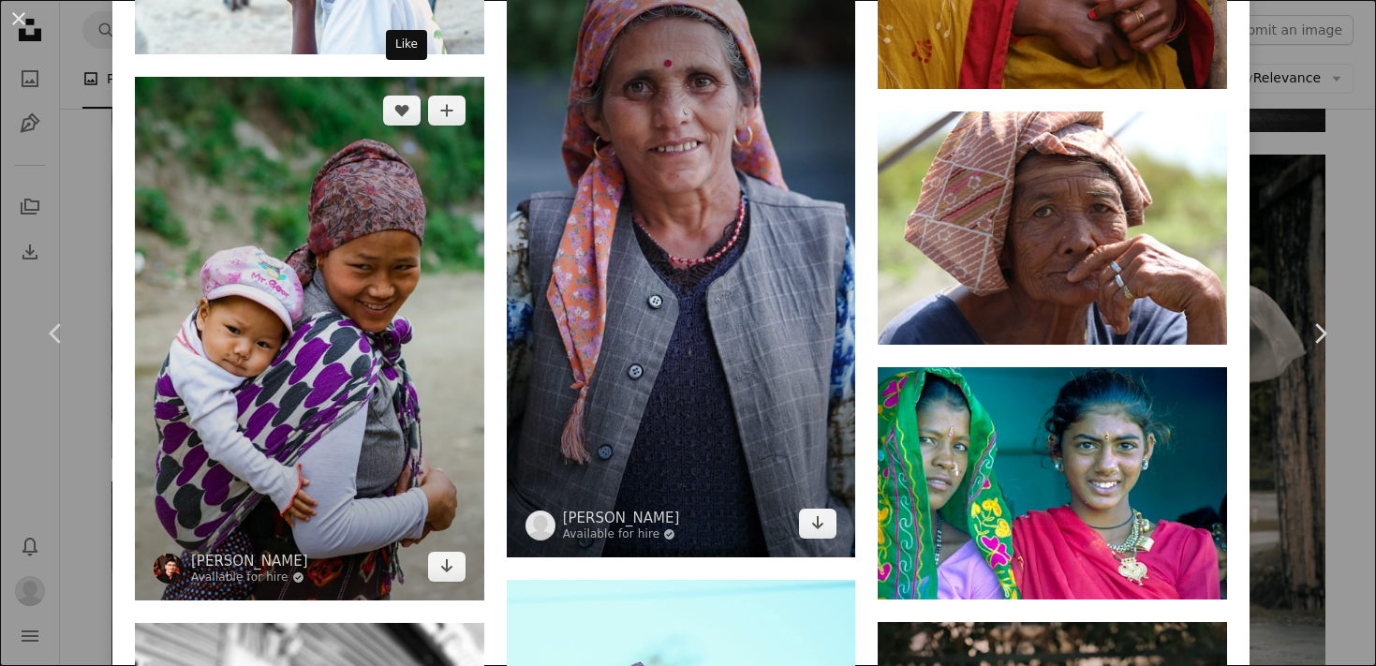
drag, startPoint x: 404, startPoint y: 86, endPoint x: 581, endPoint y: 169, distance: 195.3
click at [404, 105] on icon "Like" at bounding box center [401, 111] width 14 height 12
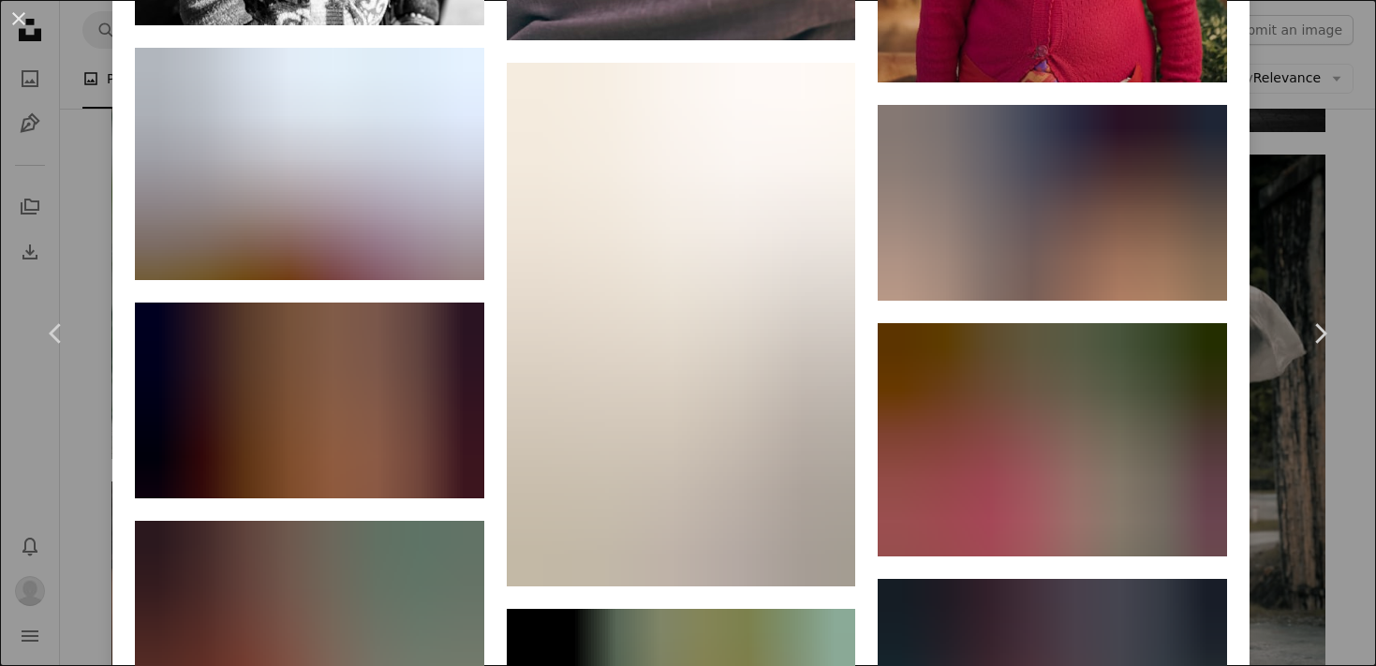
scroll to position [25590, 0]
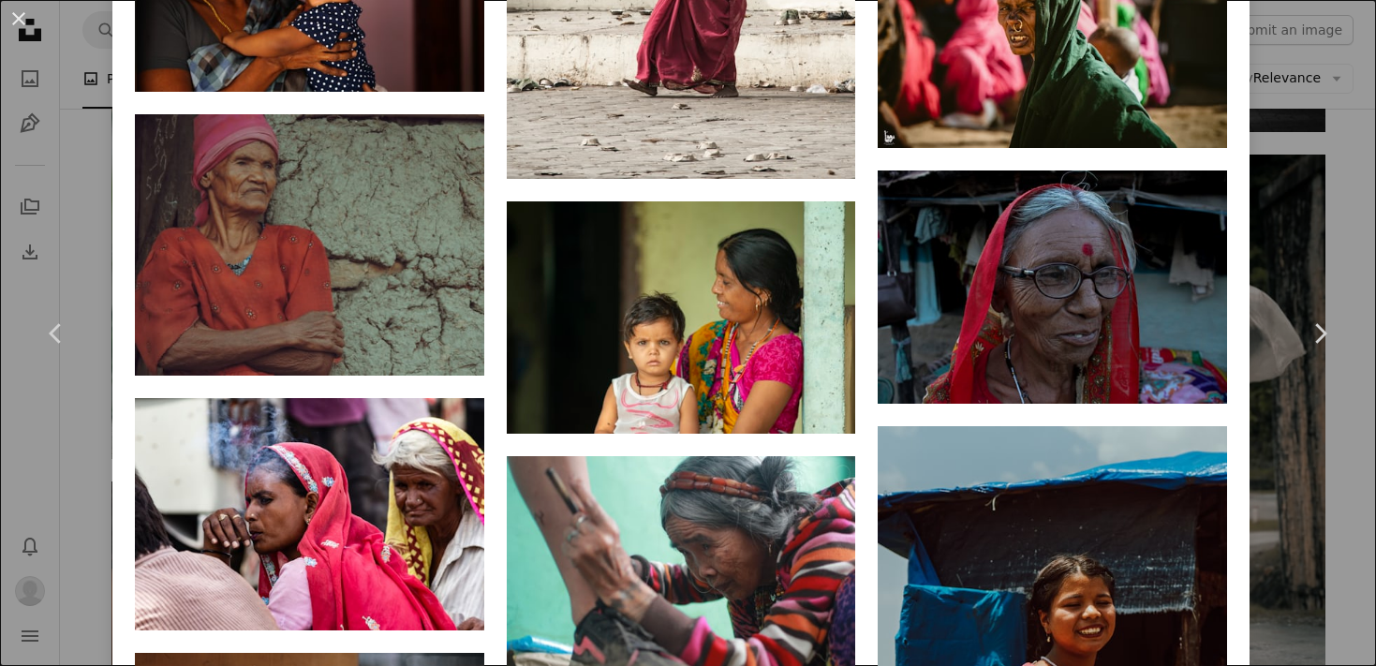
click at [1318, 190] on div "An X shape Chevron left Chevron right [PERSON_NAME] mus_stashy A heart A plus s…" at bounding box center [688, 333] width 1376 height 666
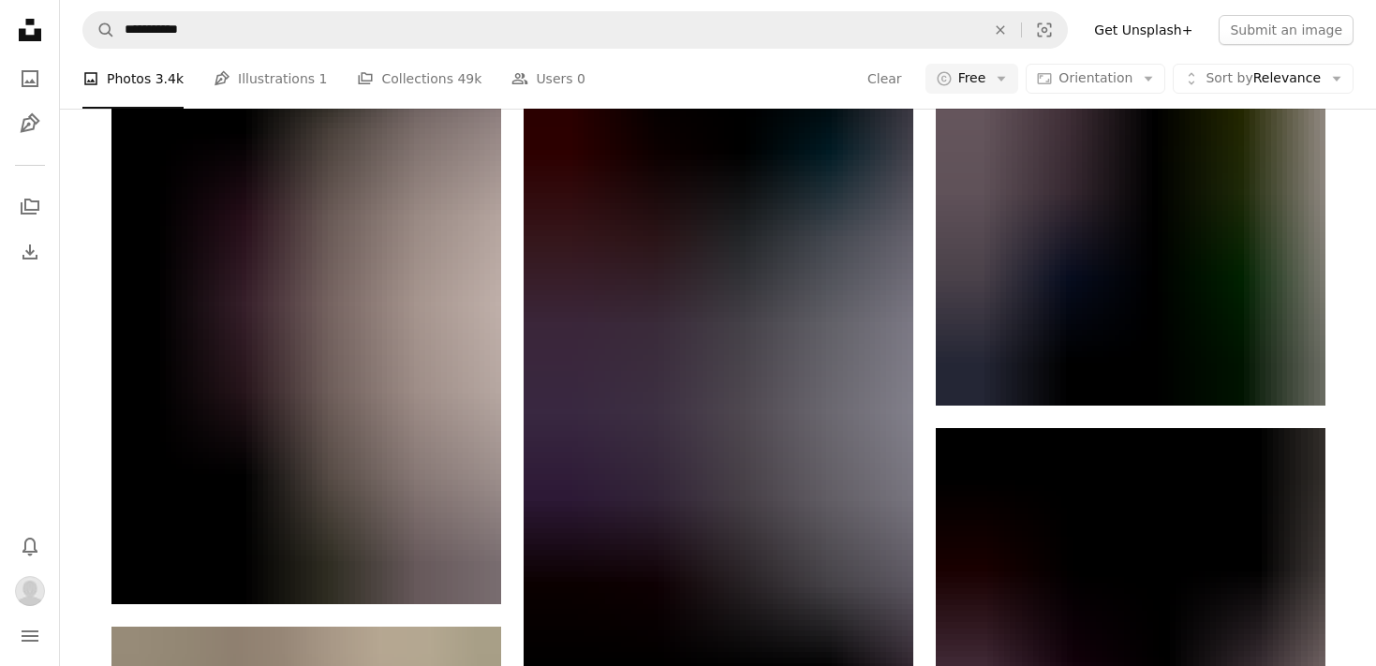
scroll to position [9041, 0]
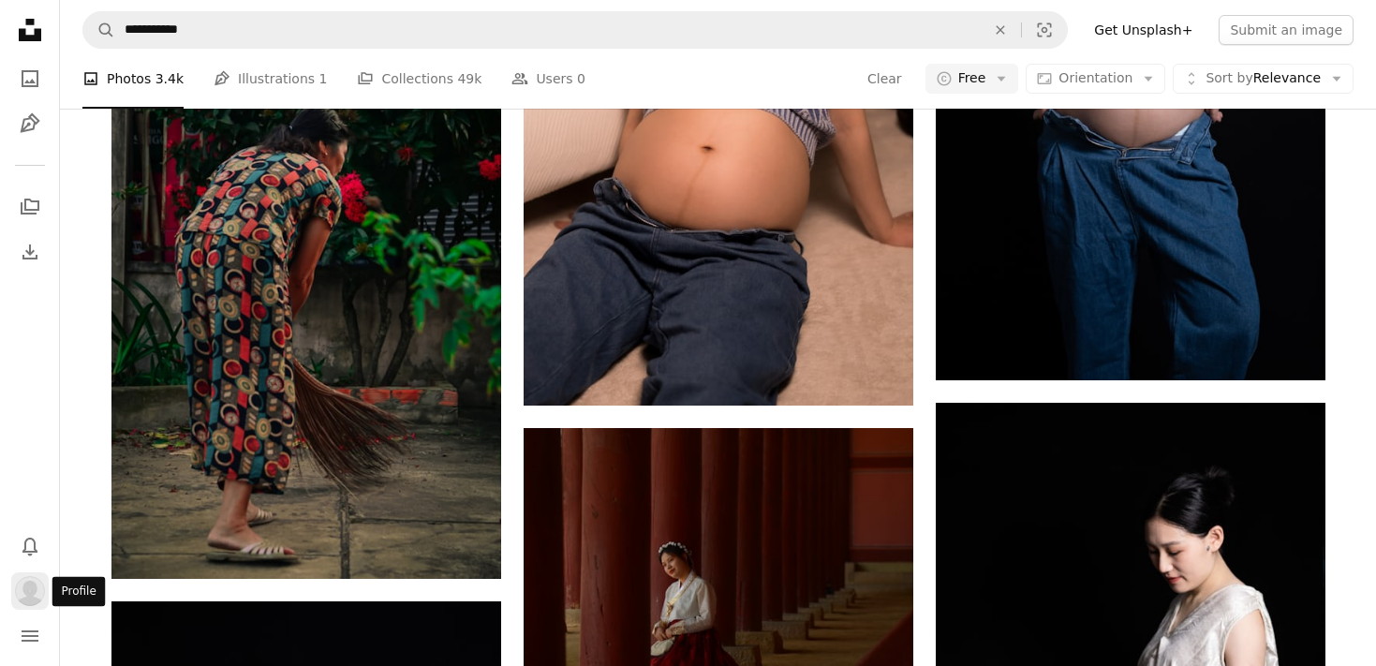
click at [25, 592] on img "Profile" at bounding box center [30, 591] width 30 height 30
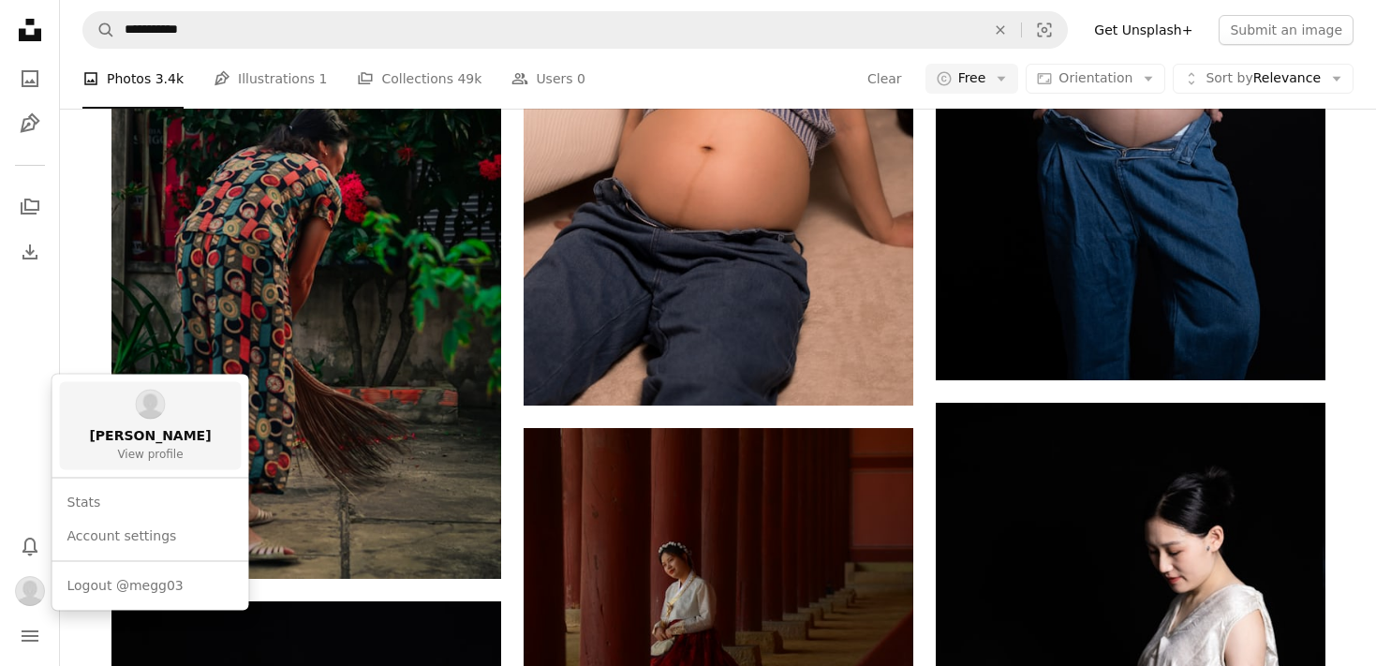
click at [171, 435] on span "[PERSON_NAME]" at bounding box center [150, 436] width 122 height 19
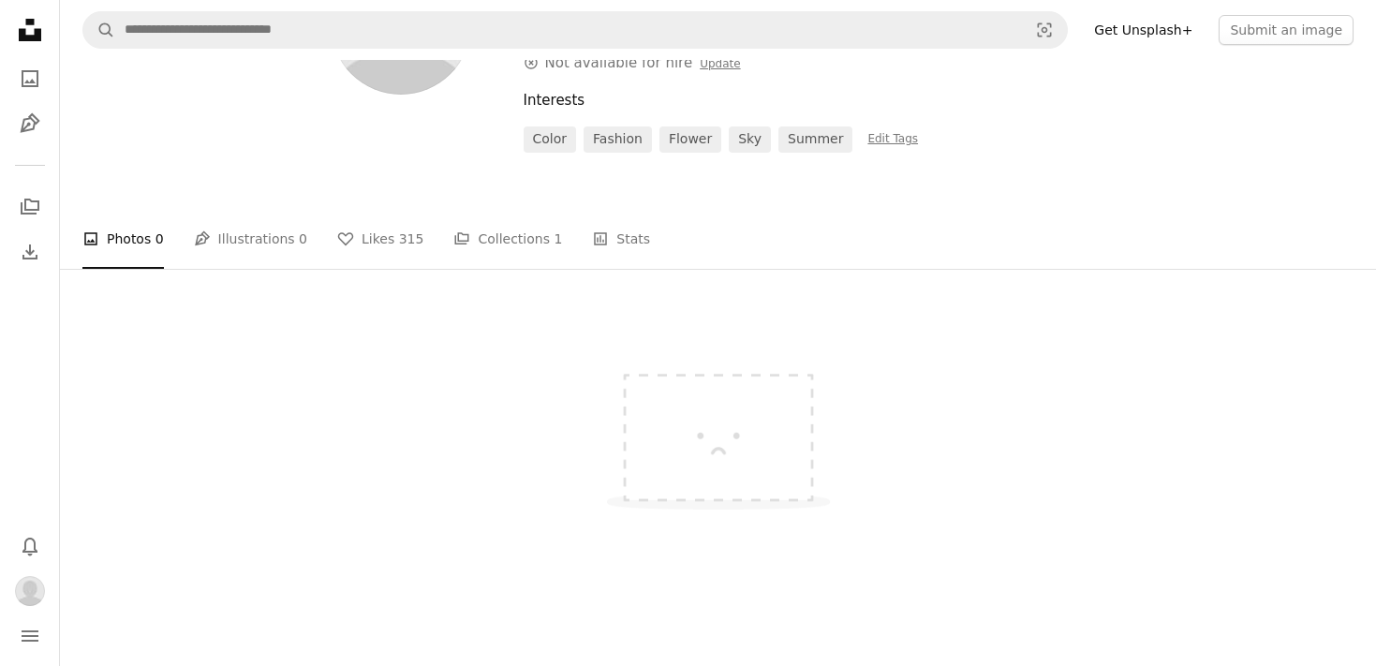
scroll to position [178, 0]
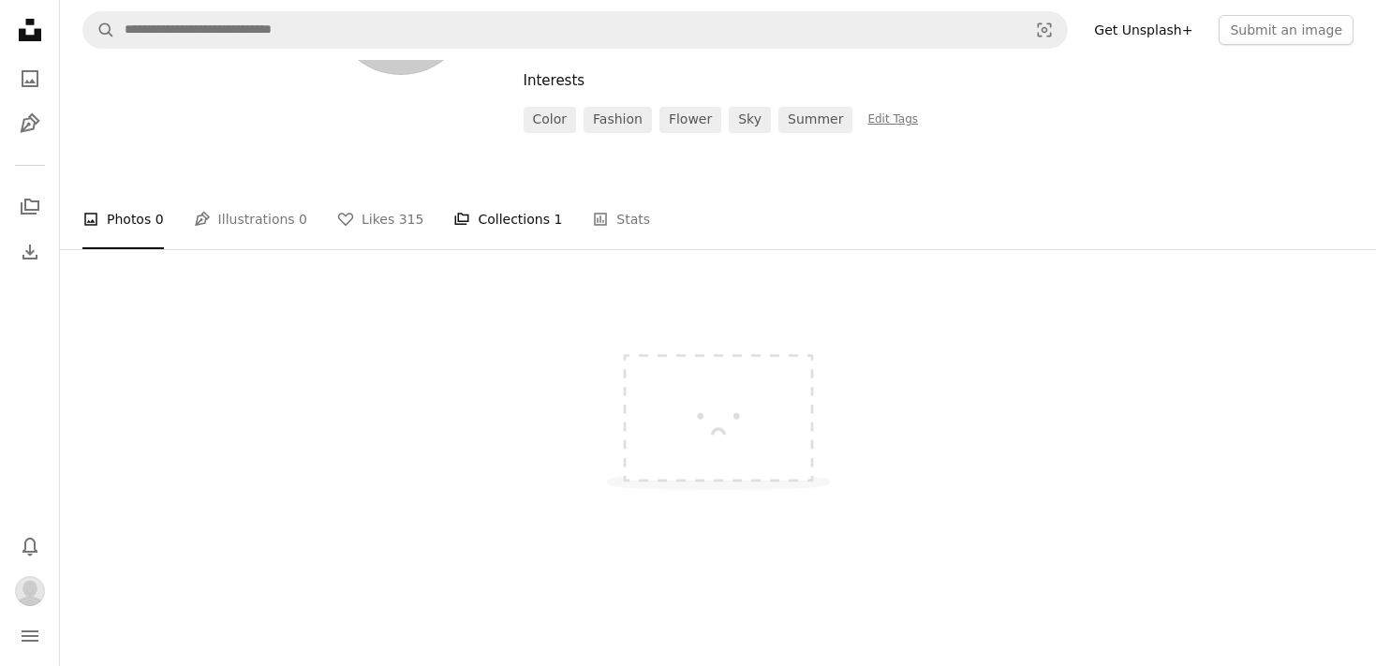
click at [529, 219] on link "A stack of folders Collections 1" at bounding box center [507, 219] width 109 height 60
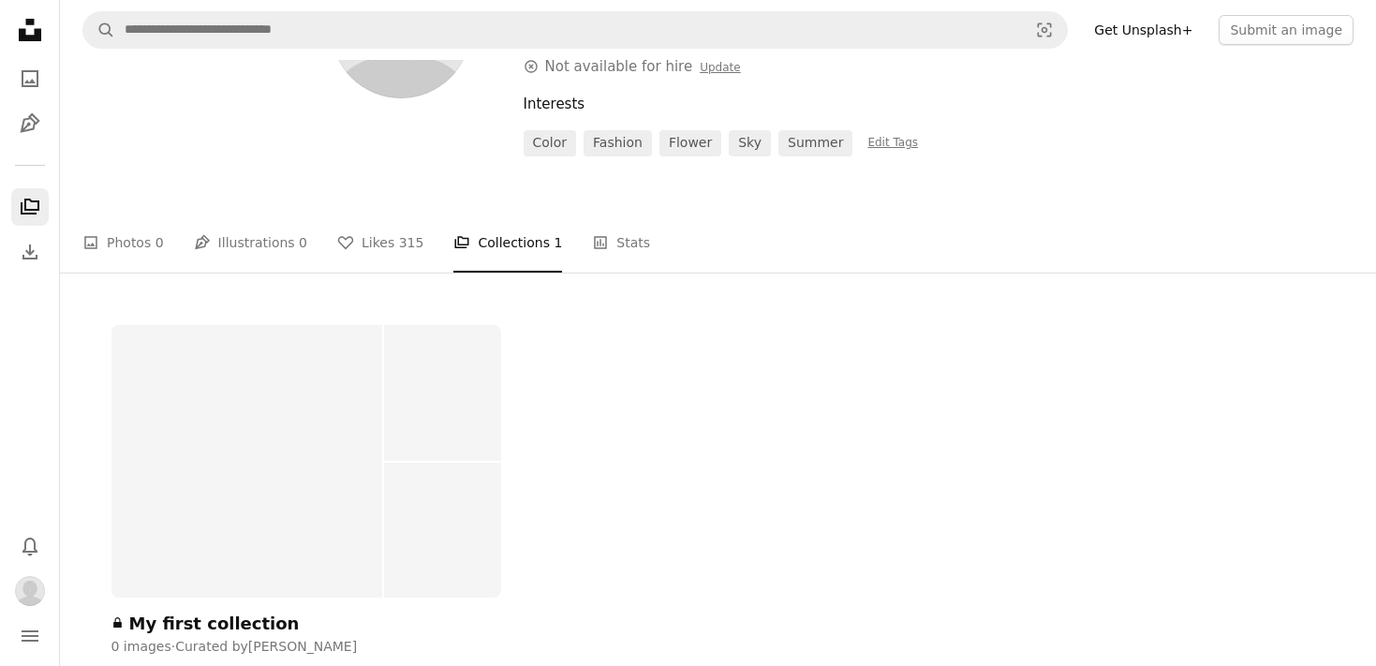
scroll to position [156, 0]
click at [399, 239] on span "315" at bounding box center [411, 240] width 25 height 21
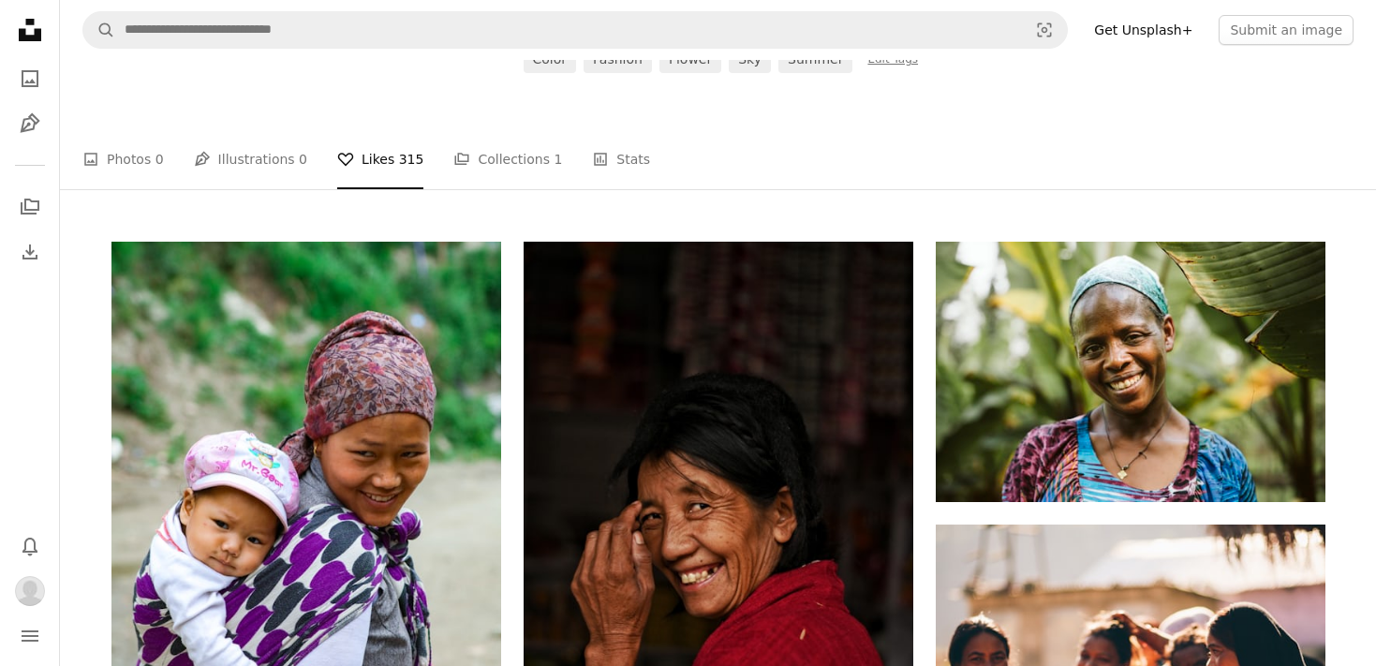
scroll to position [125, 0]
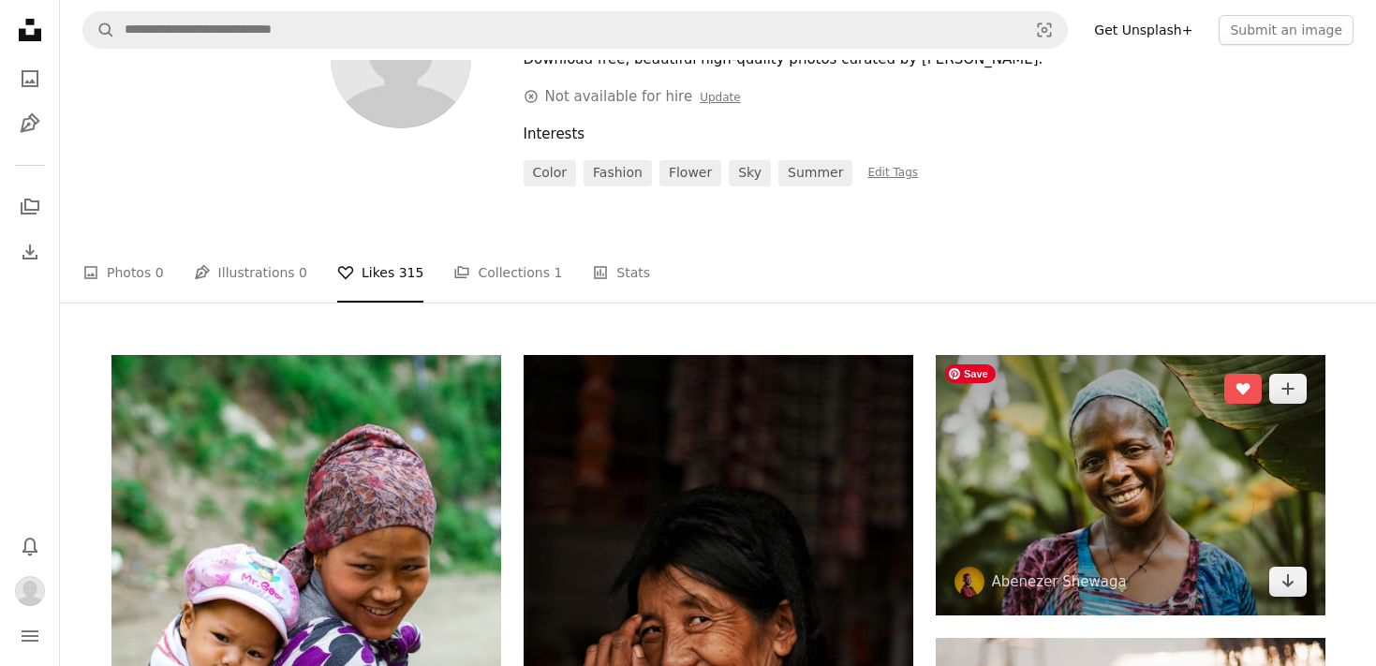
click at [1175, 483] on img at bounding box center [1131, 485] width 390 height 260
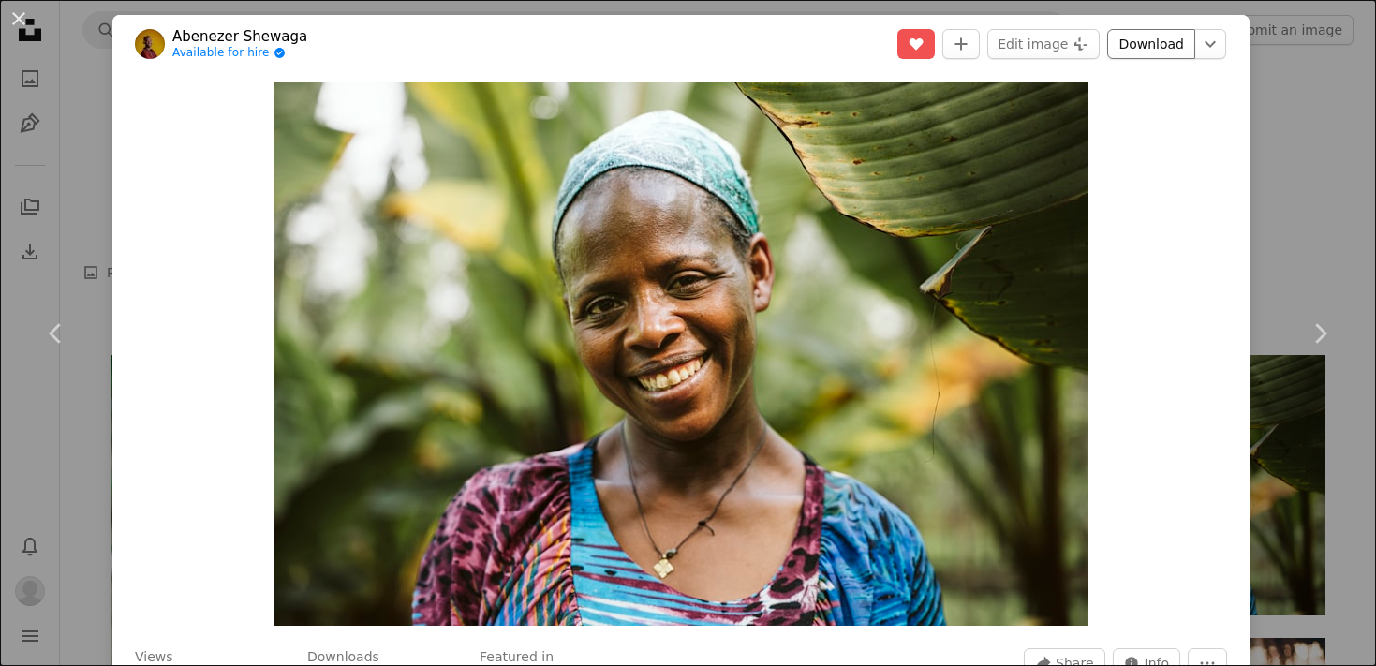
click at [1195, 47] on link "Download" at bounding box center [1151, 44] width 88 height 30
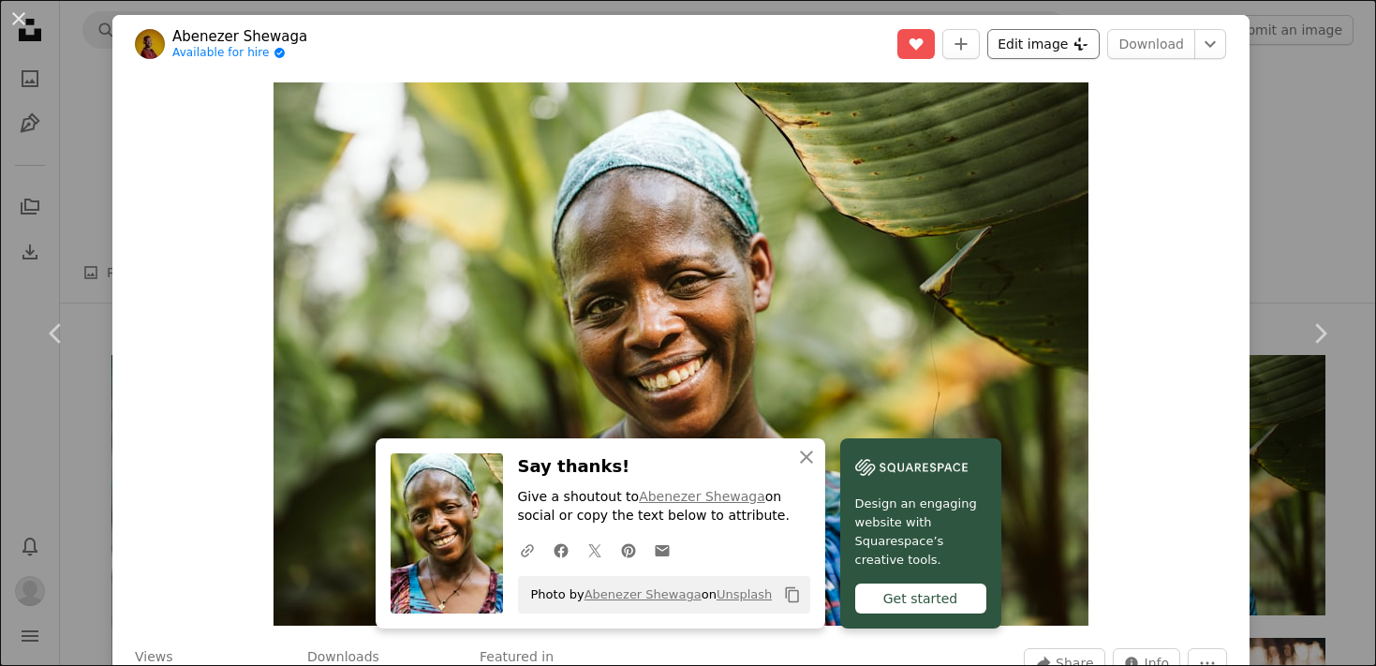
click at [1073, 46] on button "Edit image Plus sign for Unsplash+" at bounding box center [1043, 44] width 112 height 30
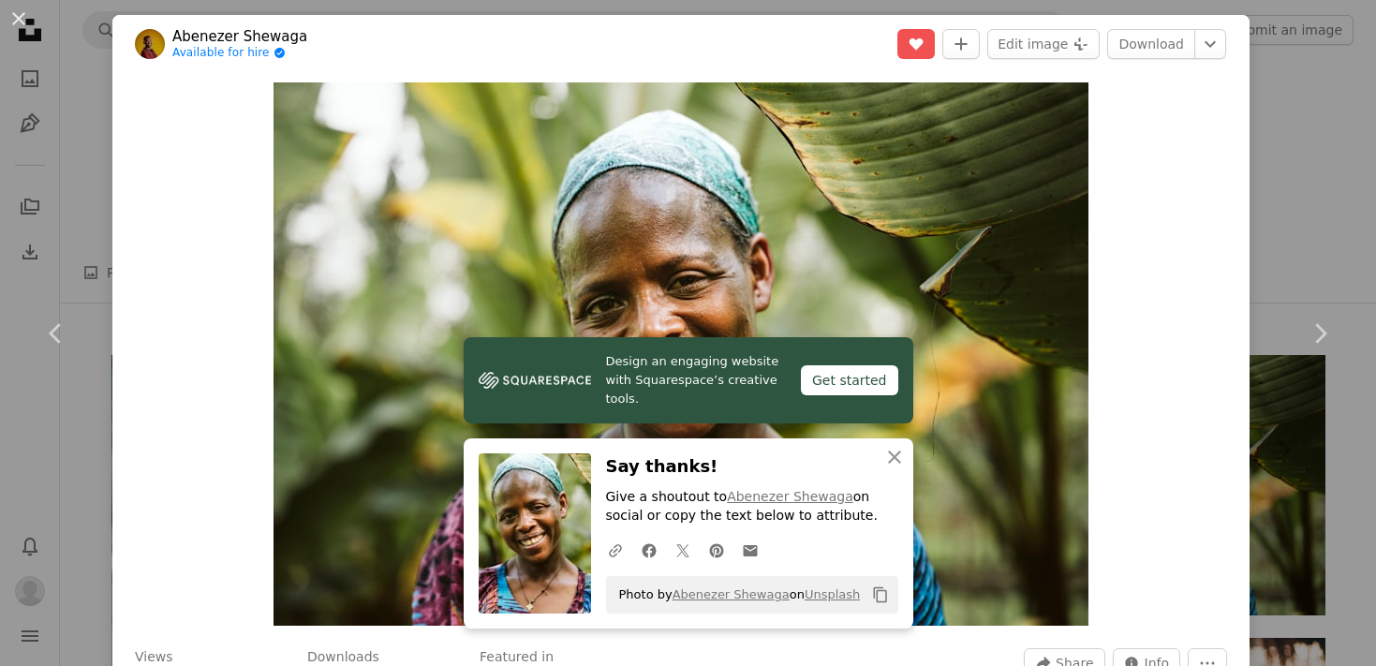
click at [1295, 125] on div "An X shape Chevron left Chevron right [PERSON_NAME] Available for hire A checkm…" at bounding box center [688, 333] width 1376 height 666
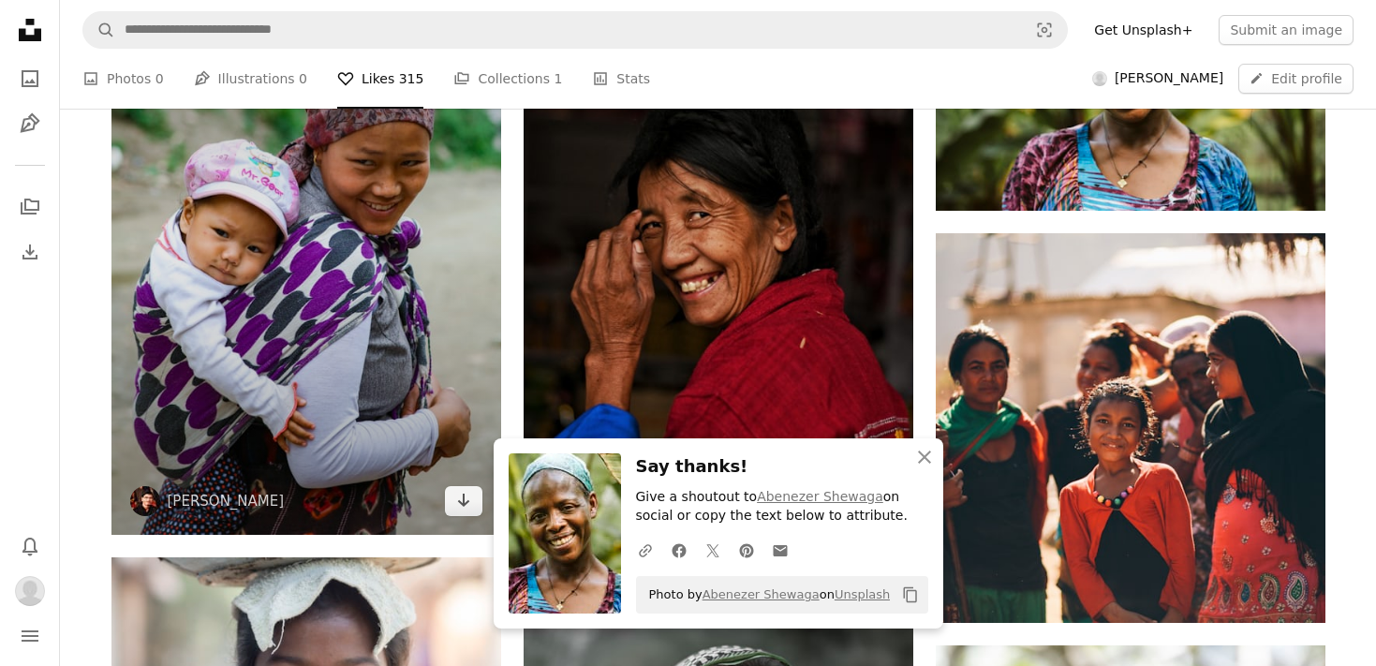
scroll to position [521, 0]
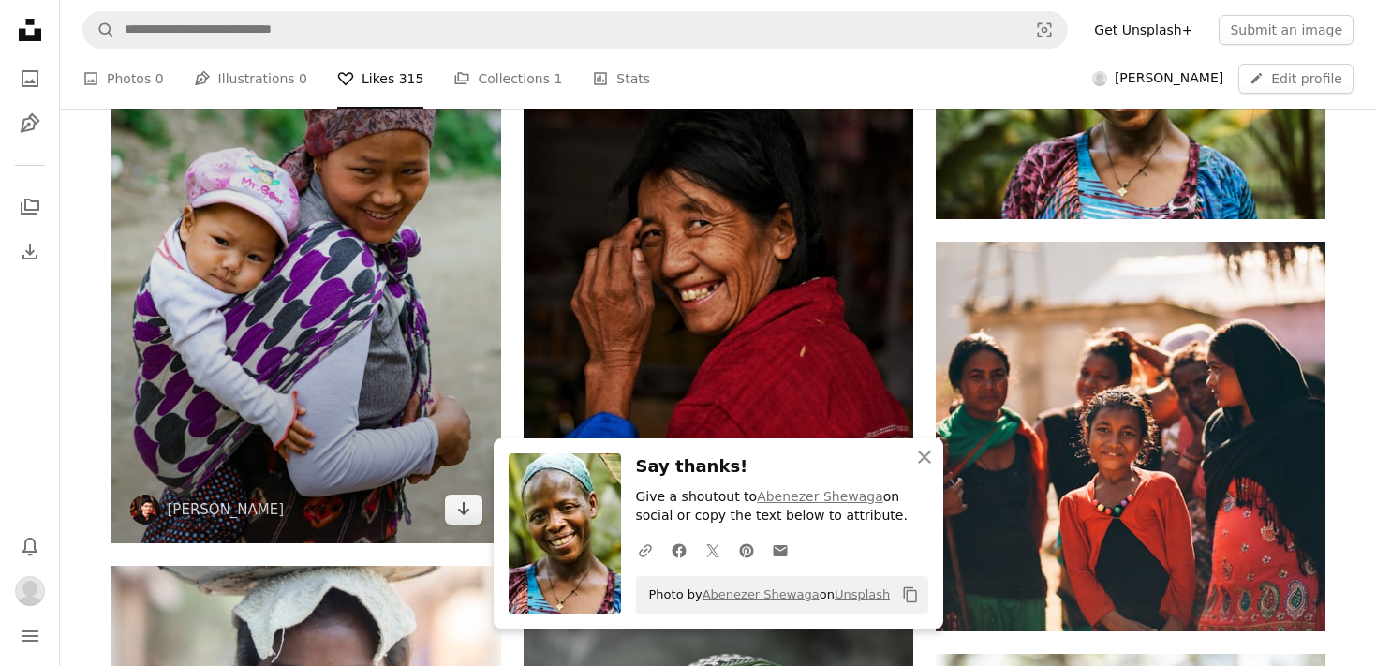
click at [353, 288] on img at bounding box center [306, 251] width 390 height 585
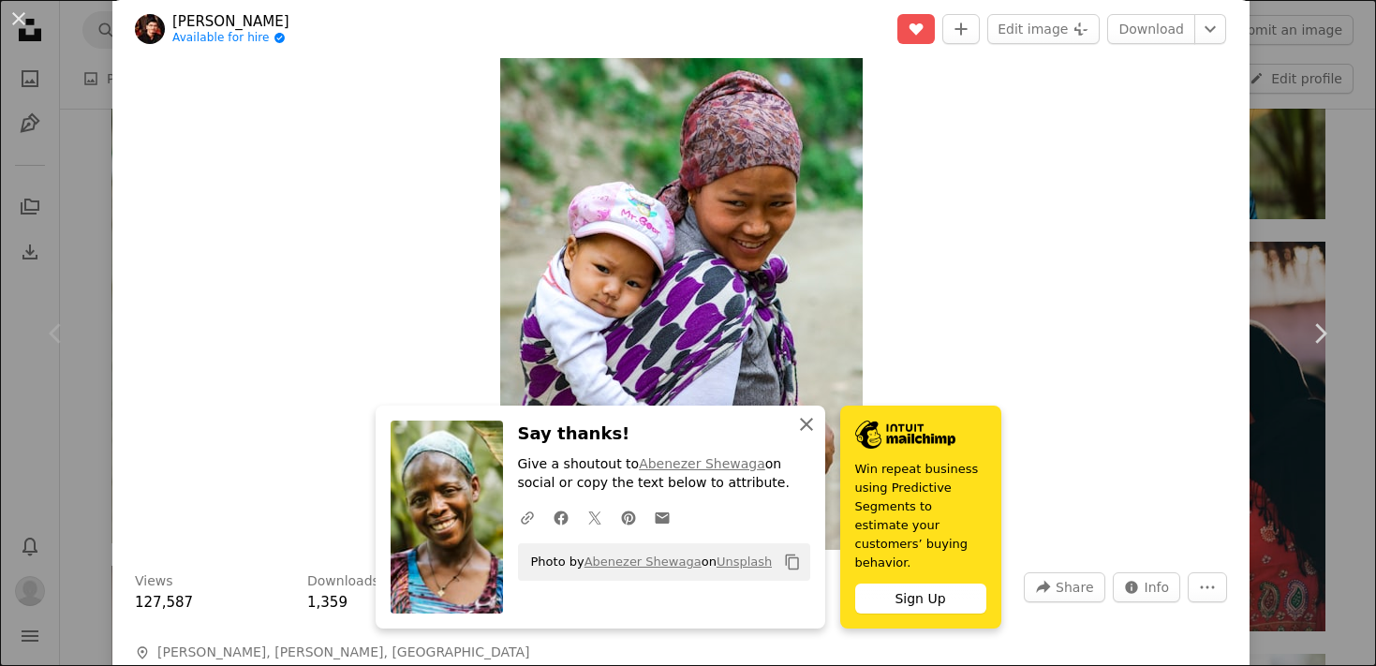
click at [818, 436] on icon "An X shape" at bounding box center [806, 424] width 22 height 22
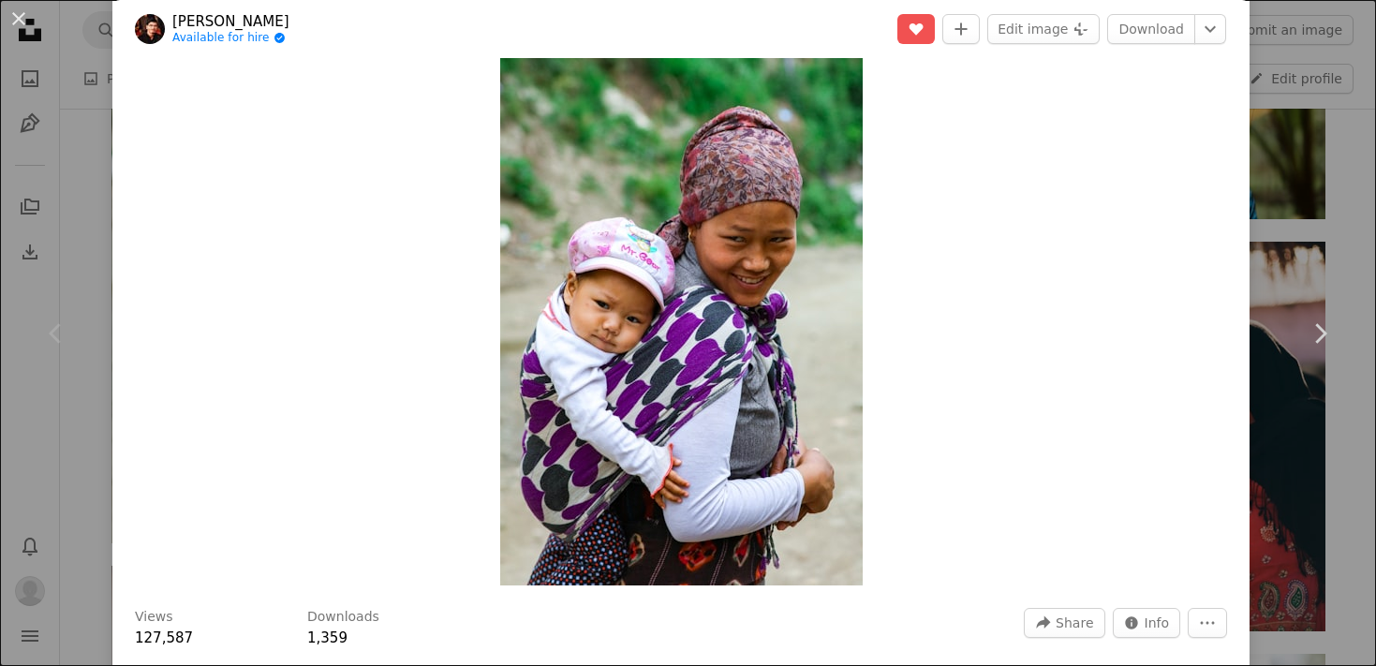
scroll to position [32, 0]
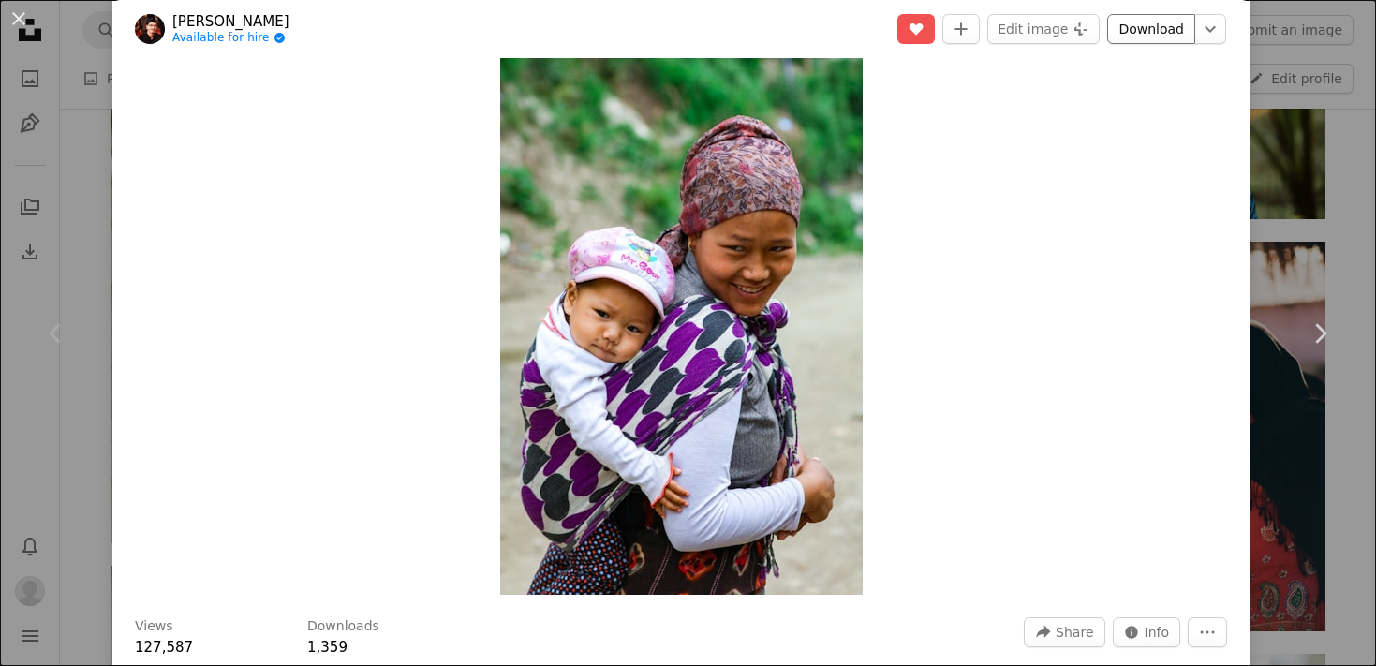
click at [1179, 25] on link "Download" at bounding box center [1151, 29] width 88 height 30
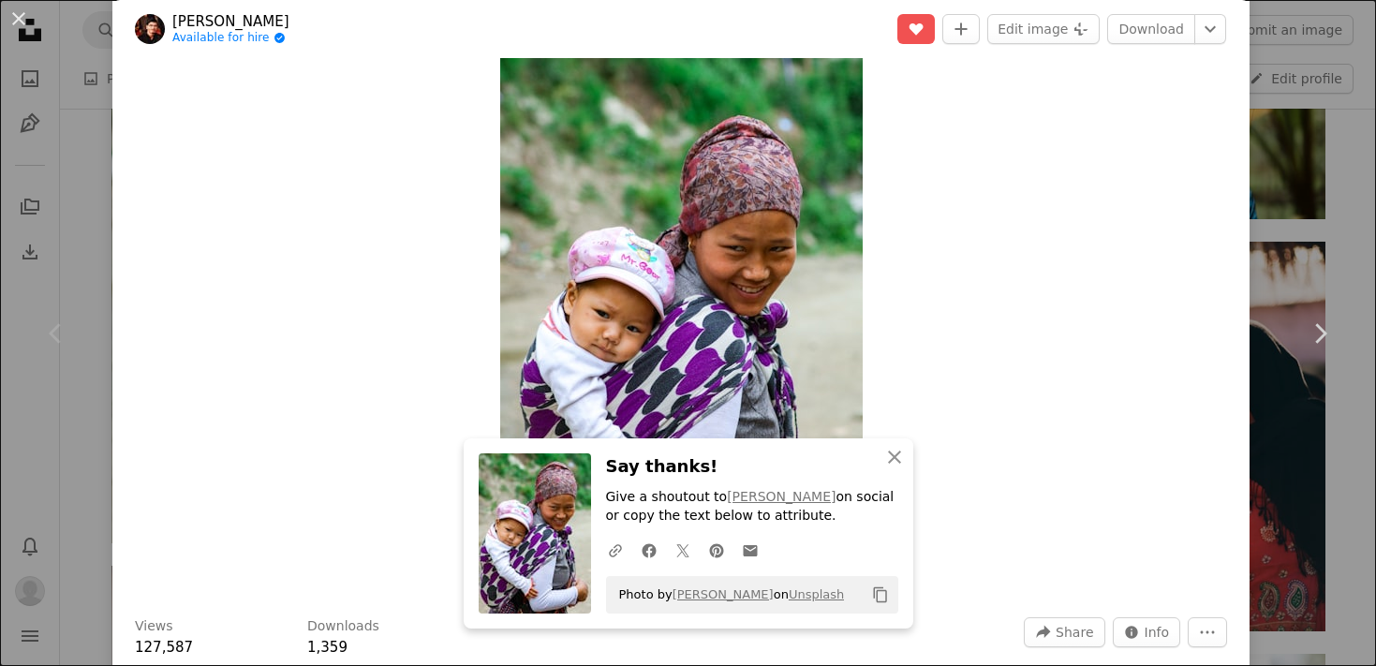
click at [1309, 230] on div "An X shape Chevron left Chevron right [PERSON_NAME] Available for hire A checkm…" at bounding box center [688, 333] width 1376 height 666
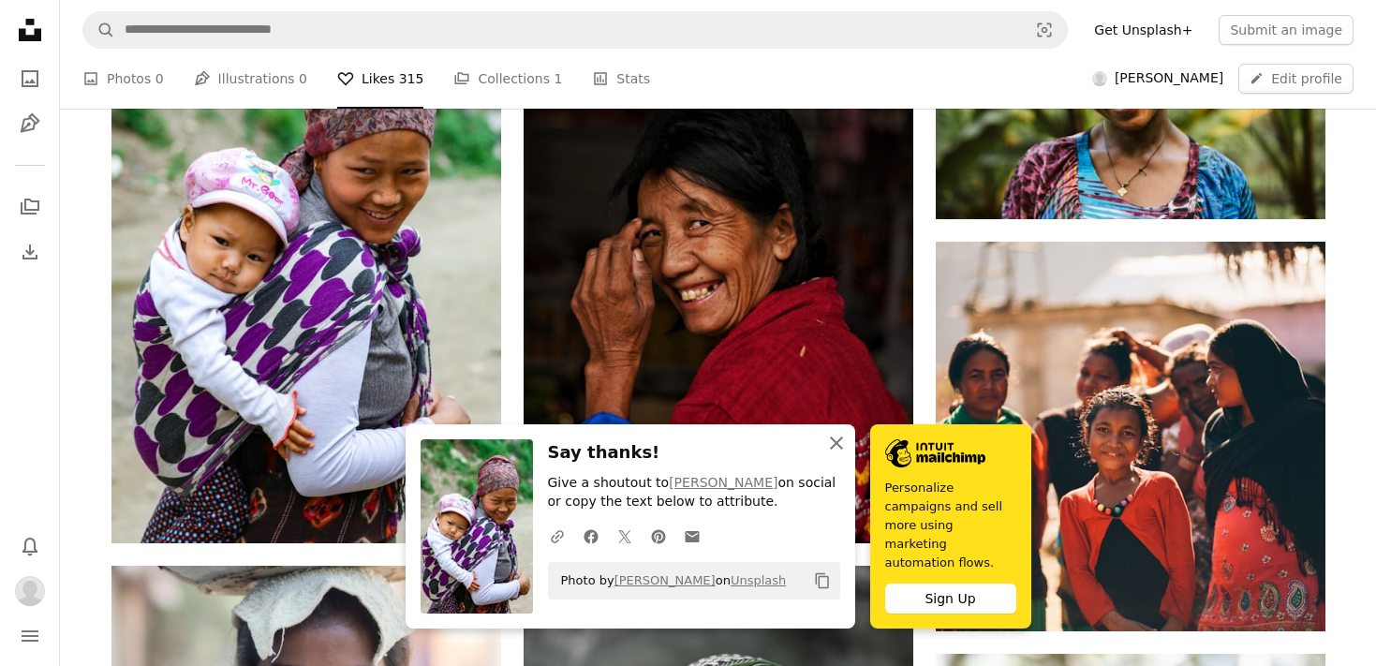
click at [848, 454] on icon "An X shape" at bounding box center [836, 443] width 22 height 22
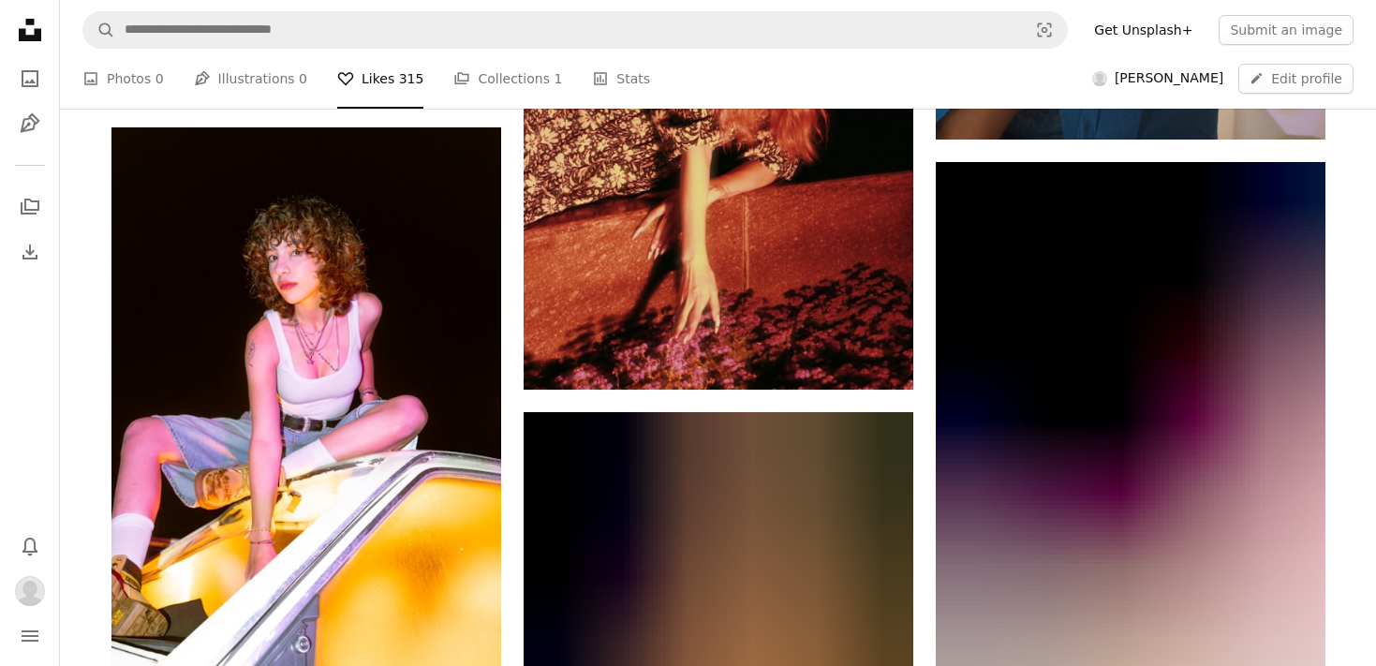
scroll to position [3772, 0]
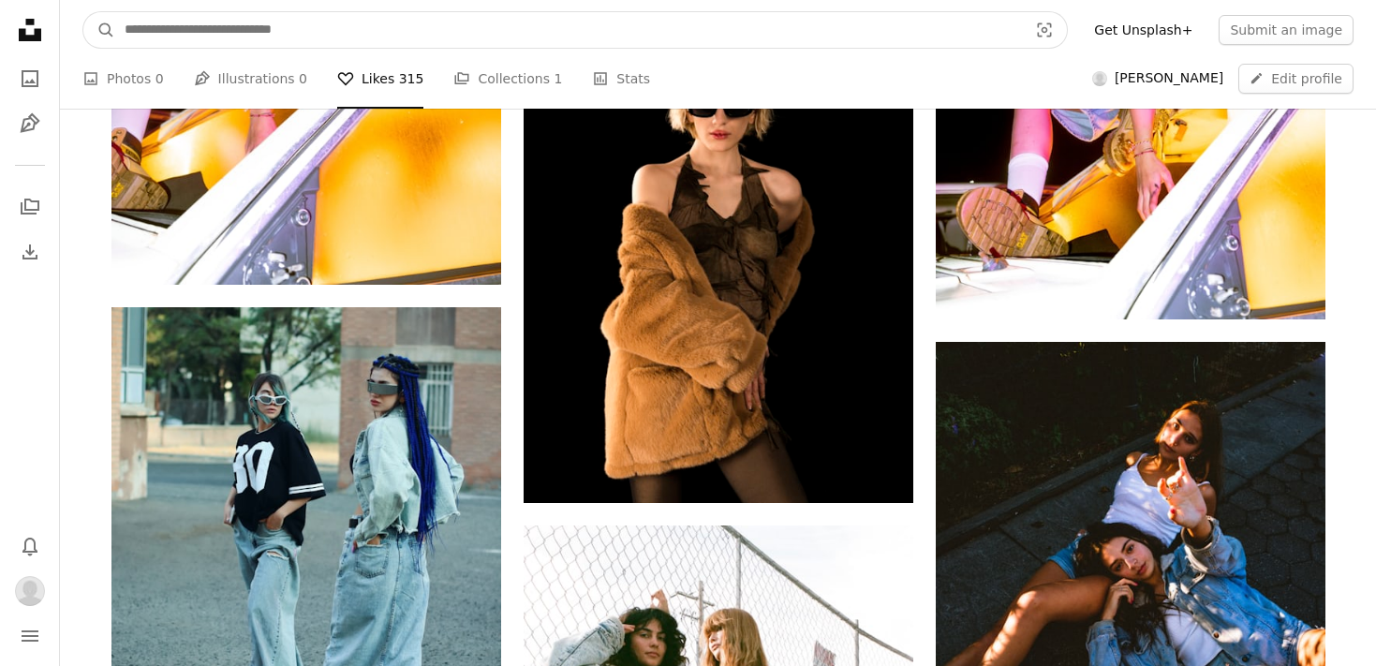
click at [466, 26] on input "Find visuals sitewide" at bounding box center [568, 30] width 907 height 36
type input "**********"
click button "A magnifying glass" at bounding box center [99, 30] width 32 height 36
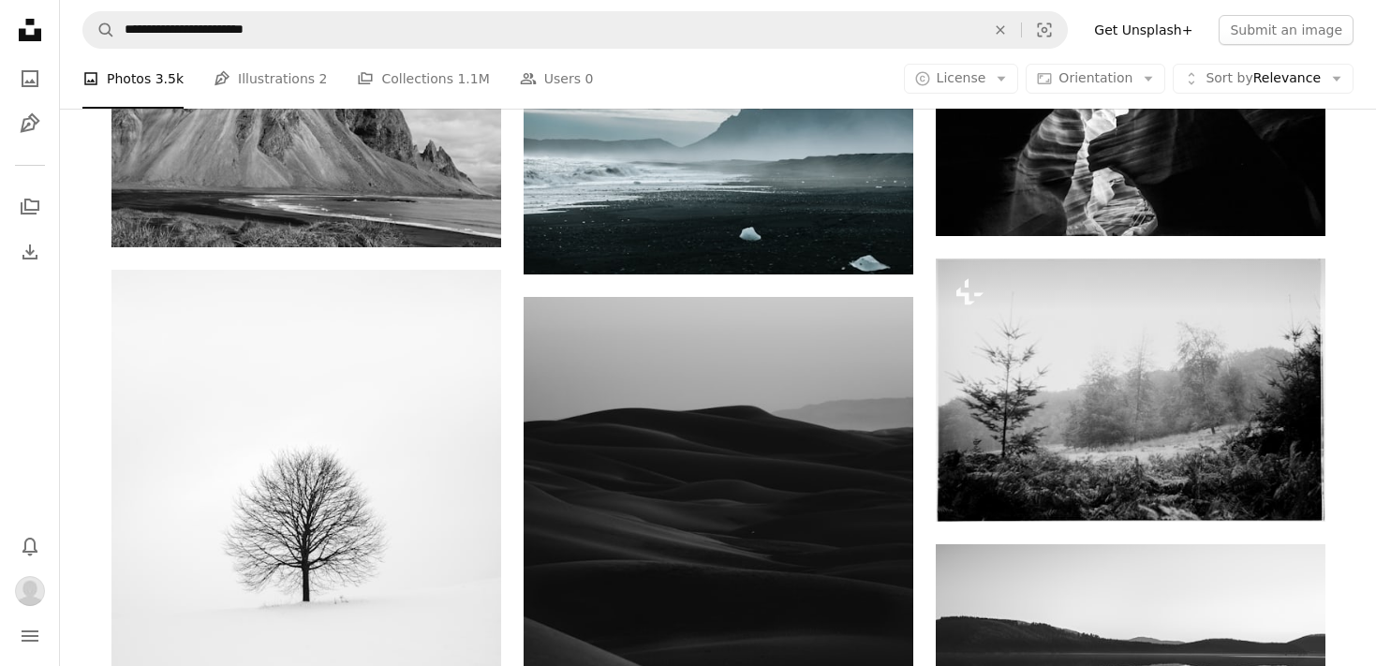
scroll to position [1890, 0]
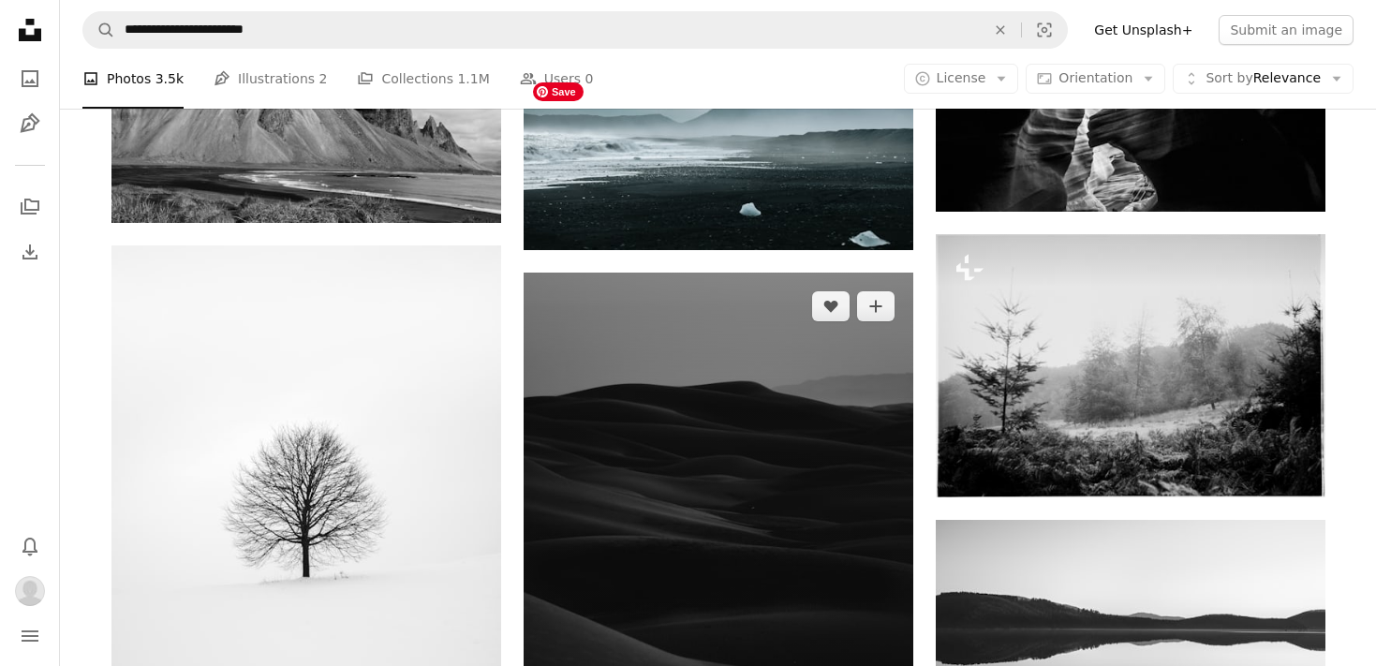
click at [738, 397] on img at bounding box center [719, 565] width 390 height 585
